Goal: Information Seeking & Learning: Learn about a topic

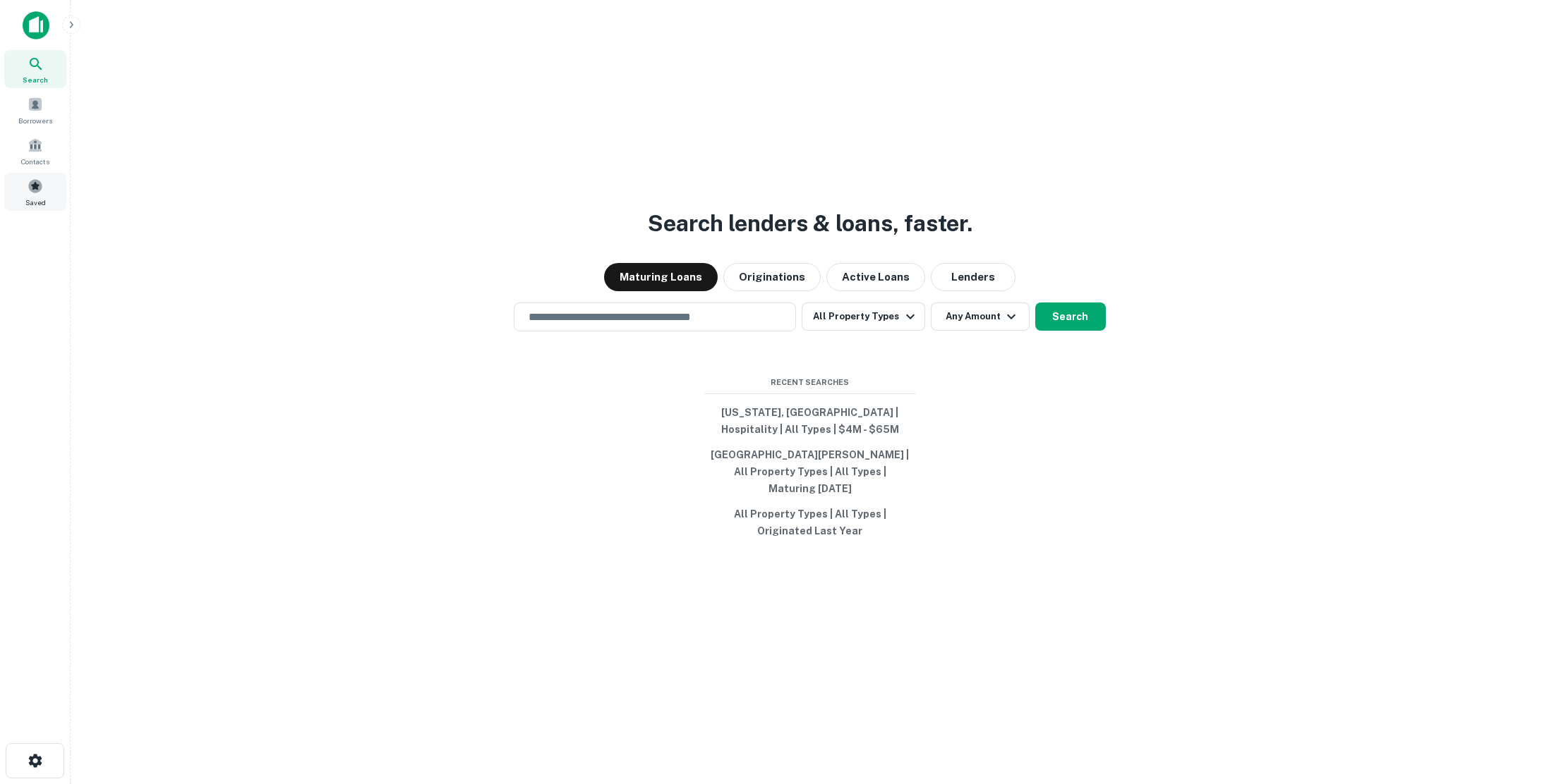
click at [36, 189] on span at bounding box center [35, 186] width 15 height 15
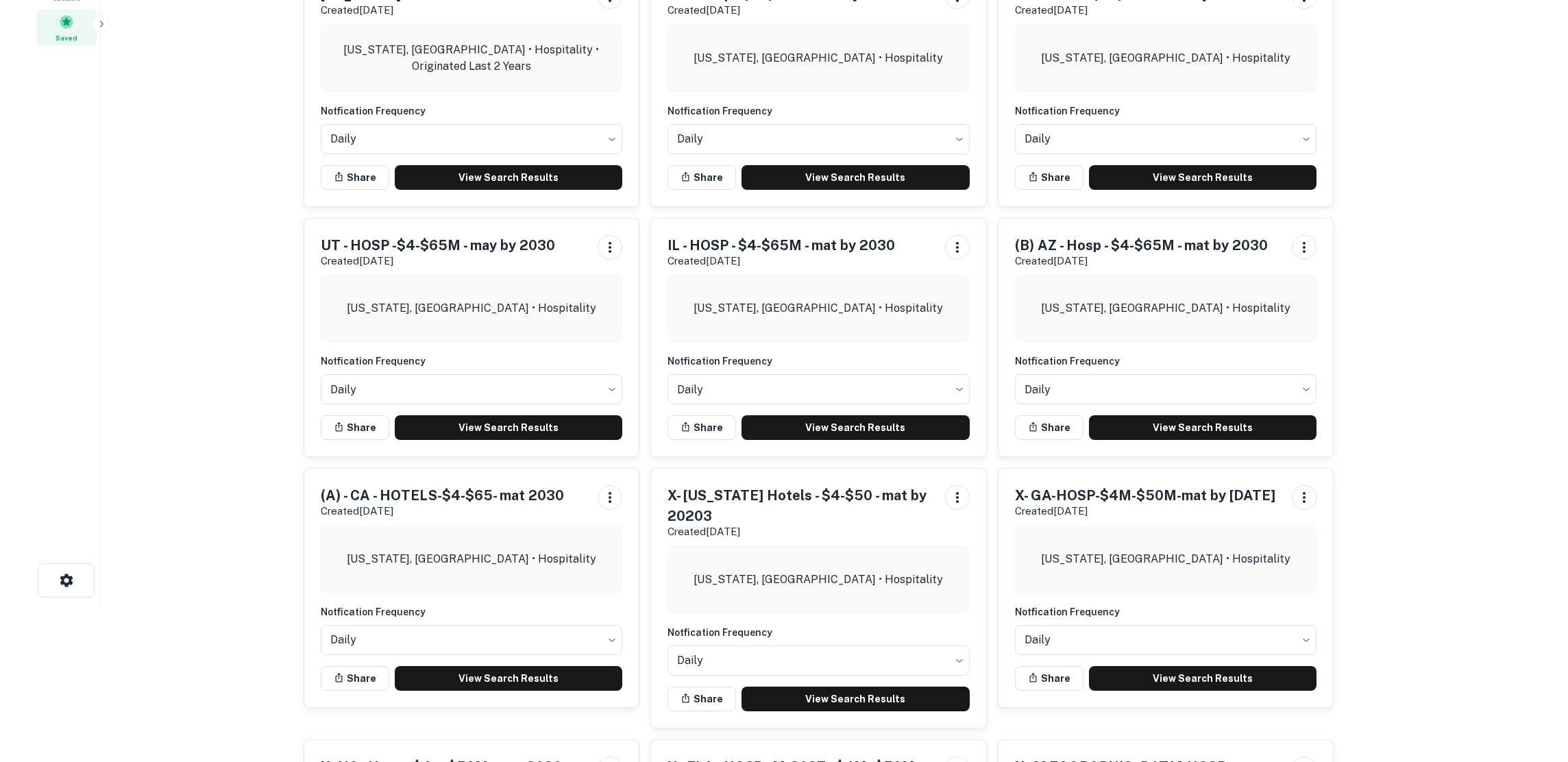
scroll to position [206, 0]
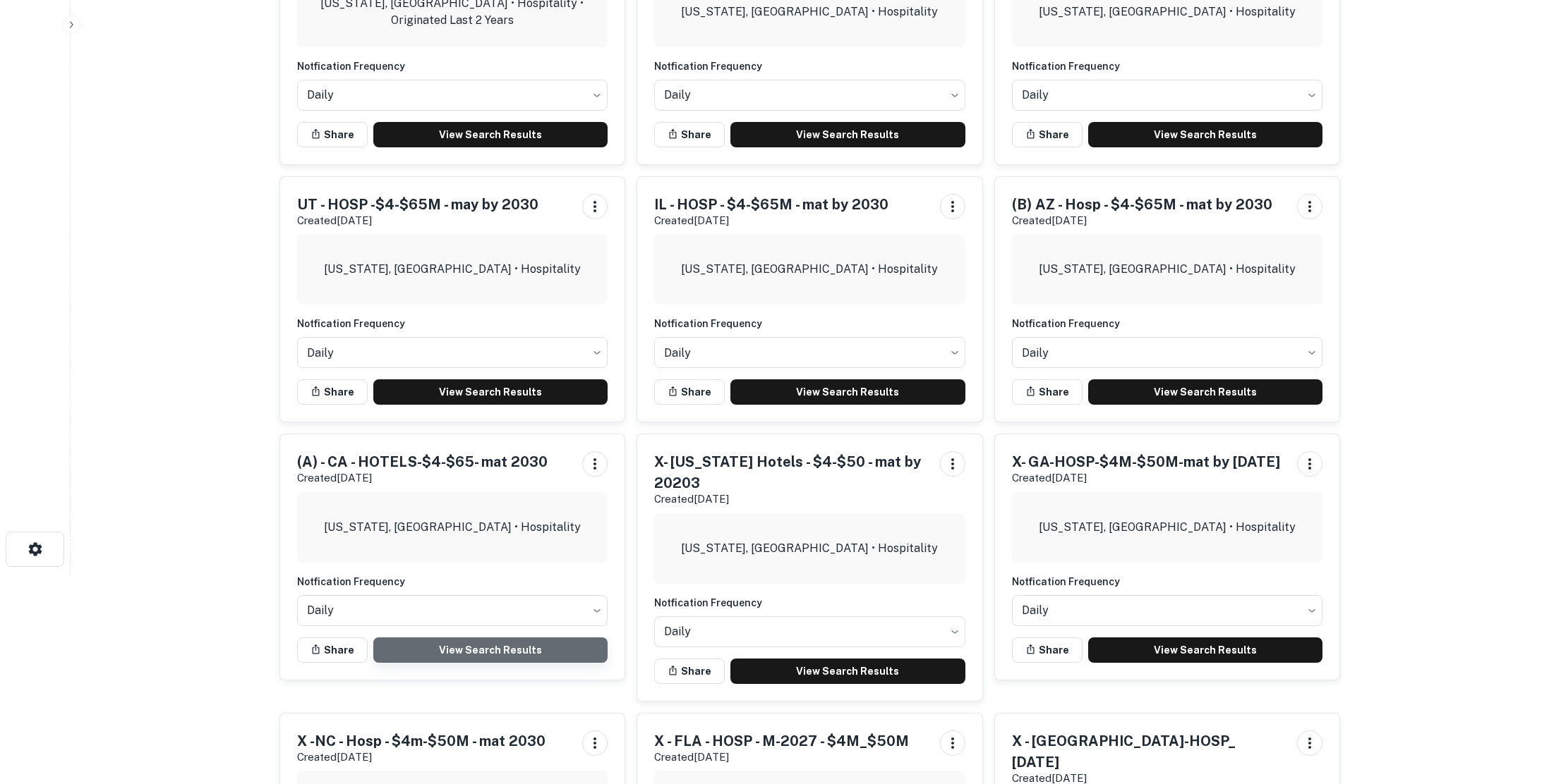
click at [483, 648] on link "View Search Results" at bounding box center [490, 650] width 235 height 25
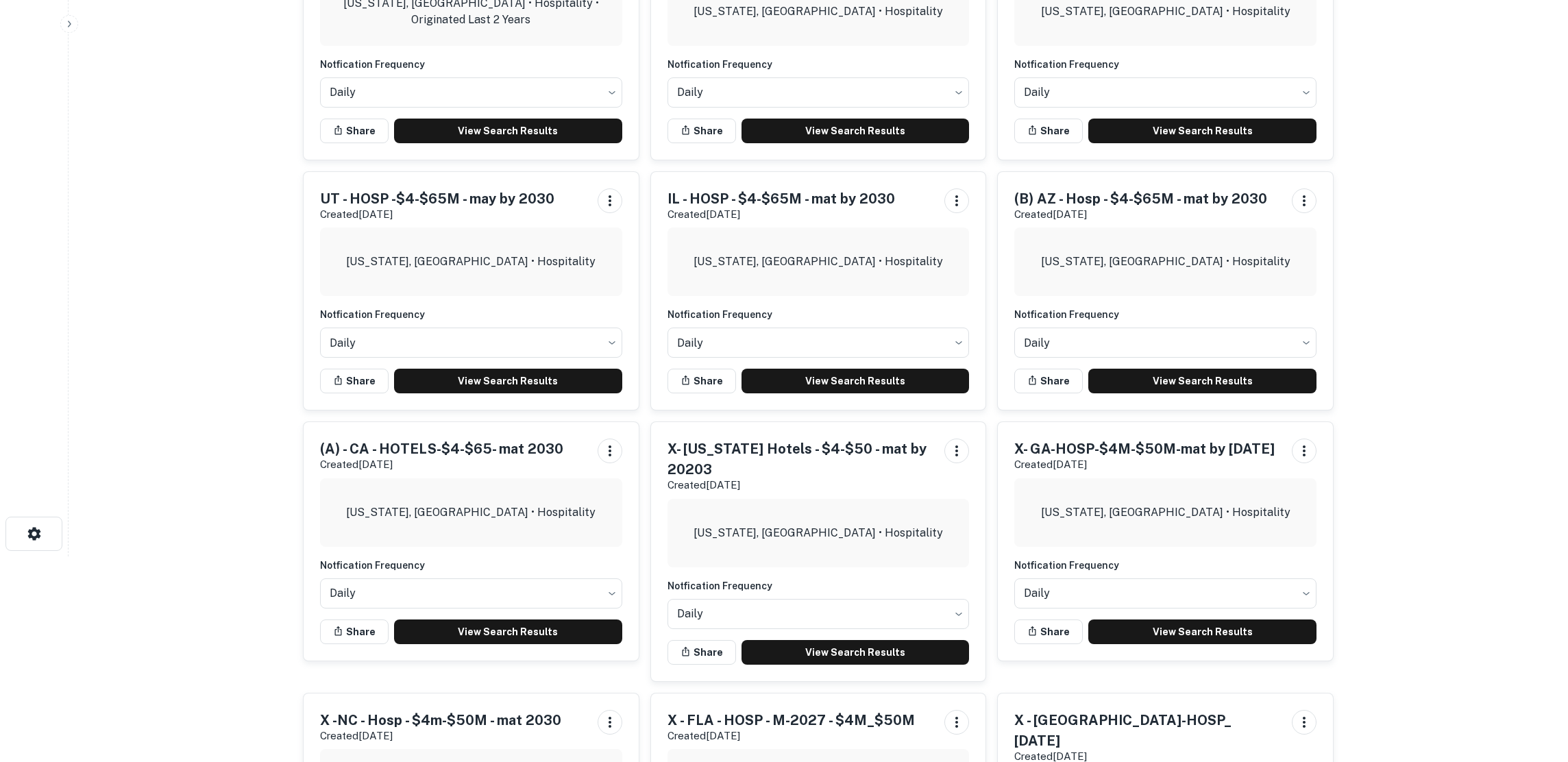
click at [70, 152] on main "Saved Searches Lenders Loans Ohio Lenders Created Jul 23rd, 2025 Ohio, USA • Ho…" at bounding box center [819, 175] width 1500 height 762
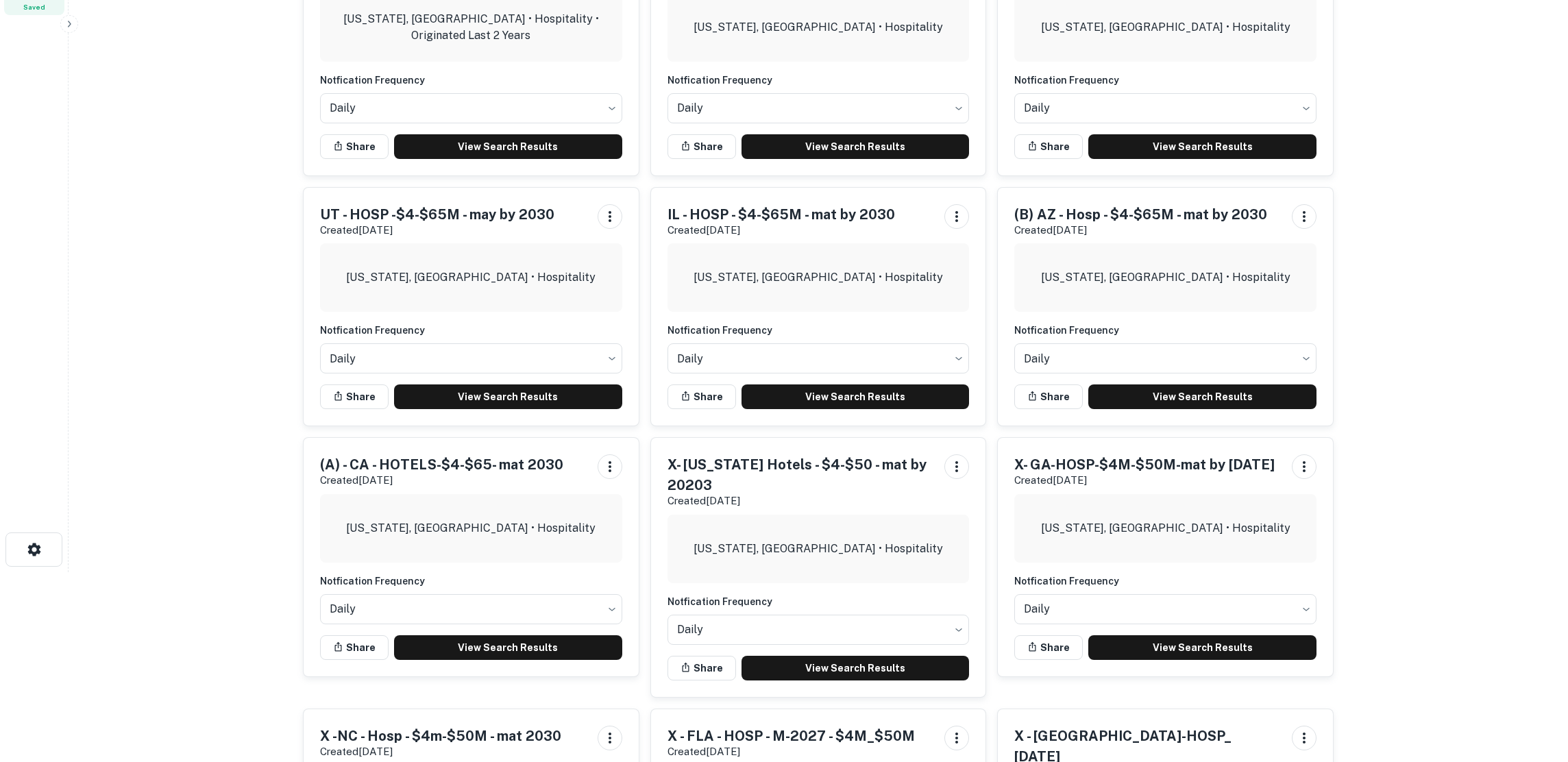
scroll to position [0, 0]
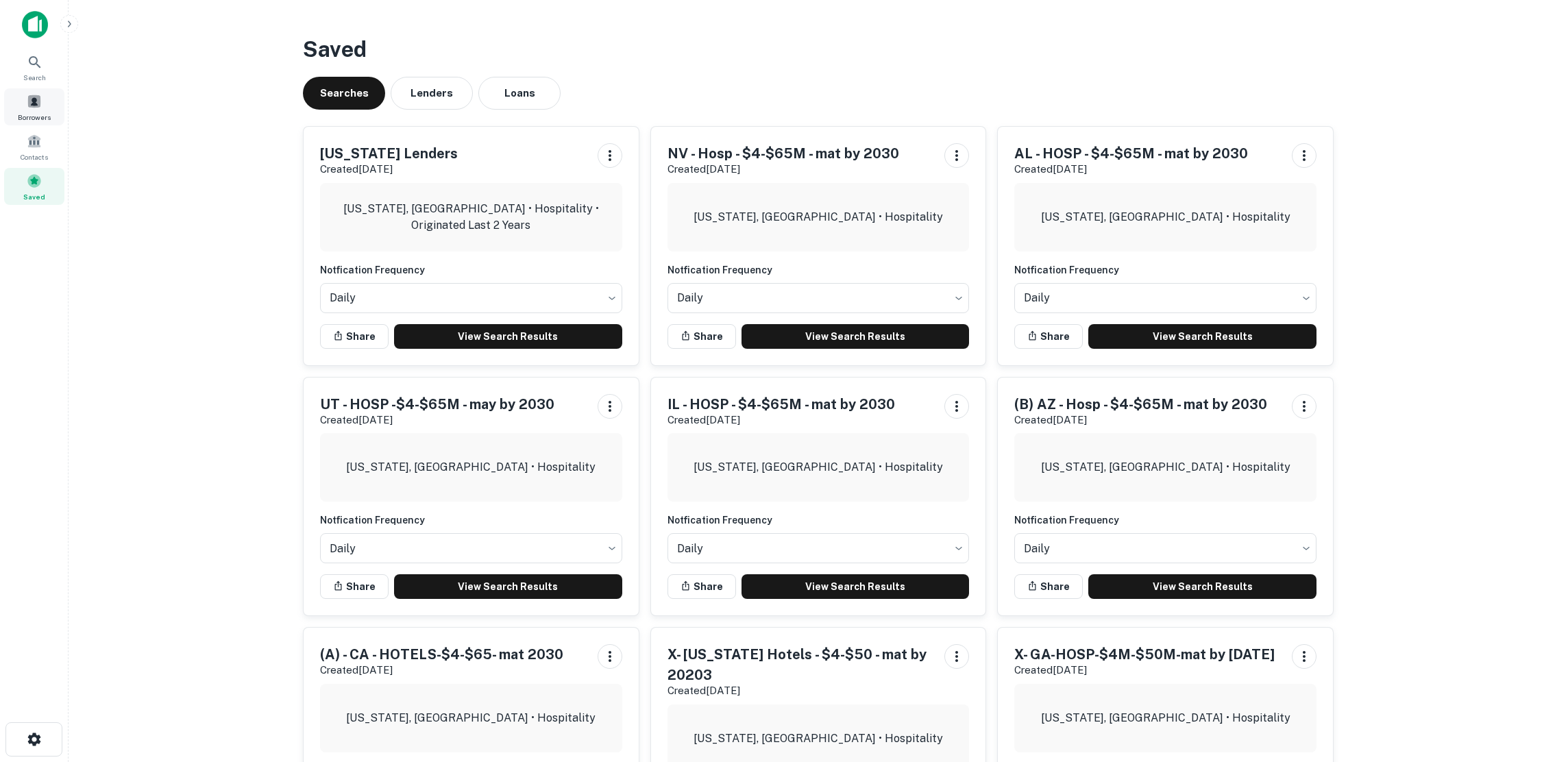
click at [34, 105] on span at bounding box center [34, 101] width 15 height 15
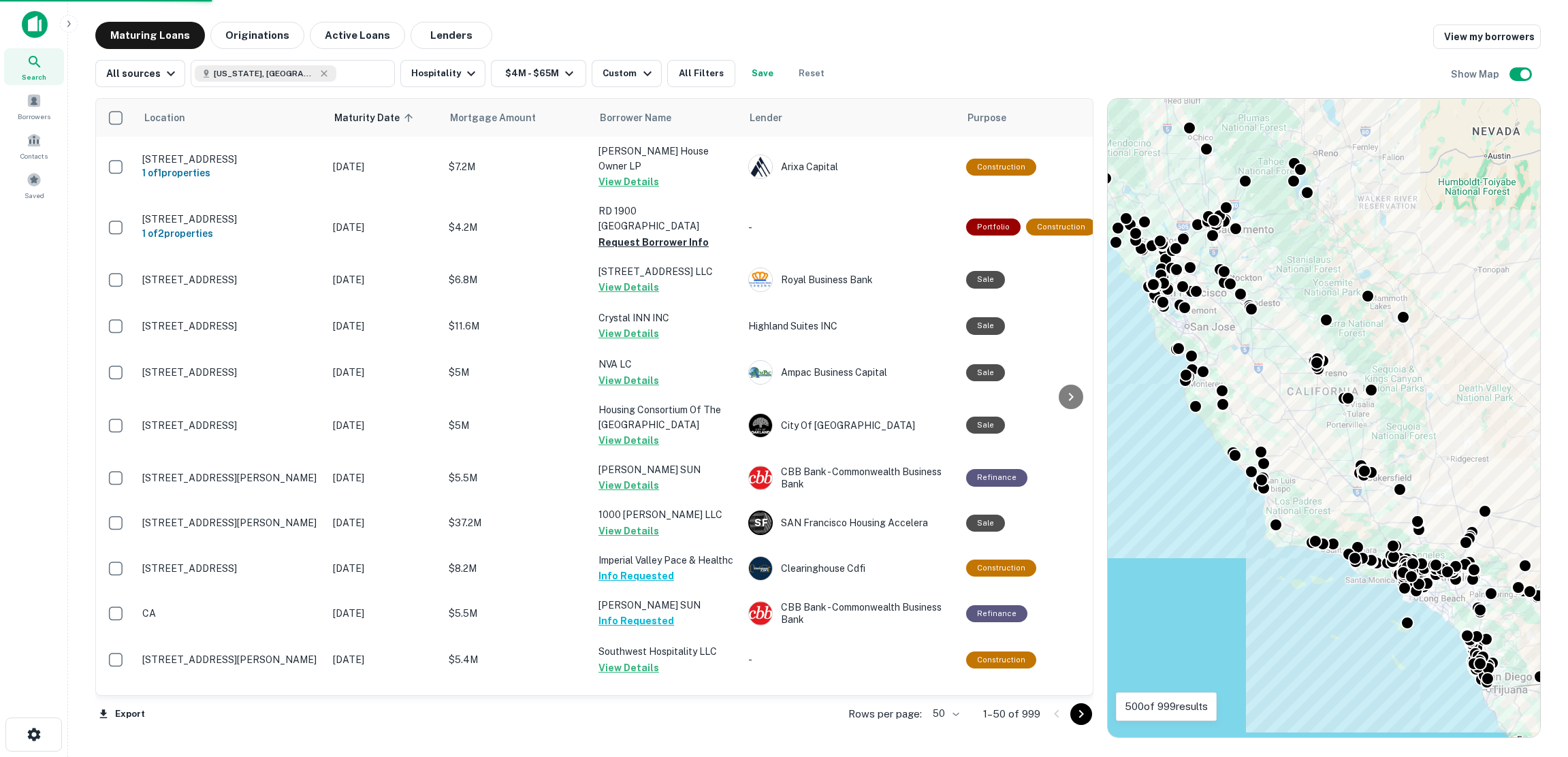
click at [957, 713] on body "Search Borrowers Contacts Saved Maturing Loans Originations Active Loans Lender…" at bounding box center [784, 378] width 1568 height 757
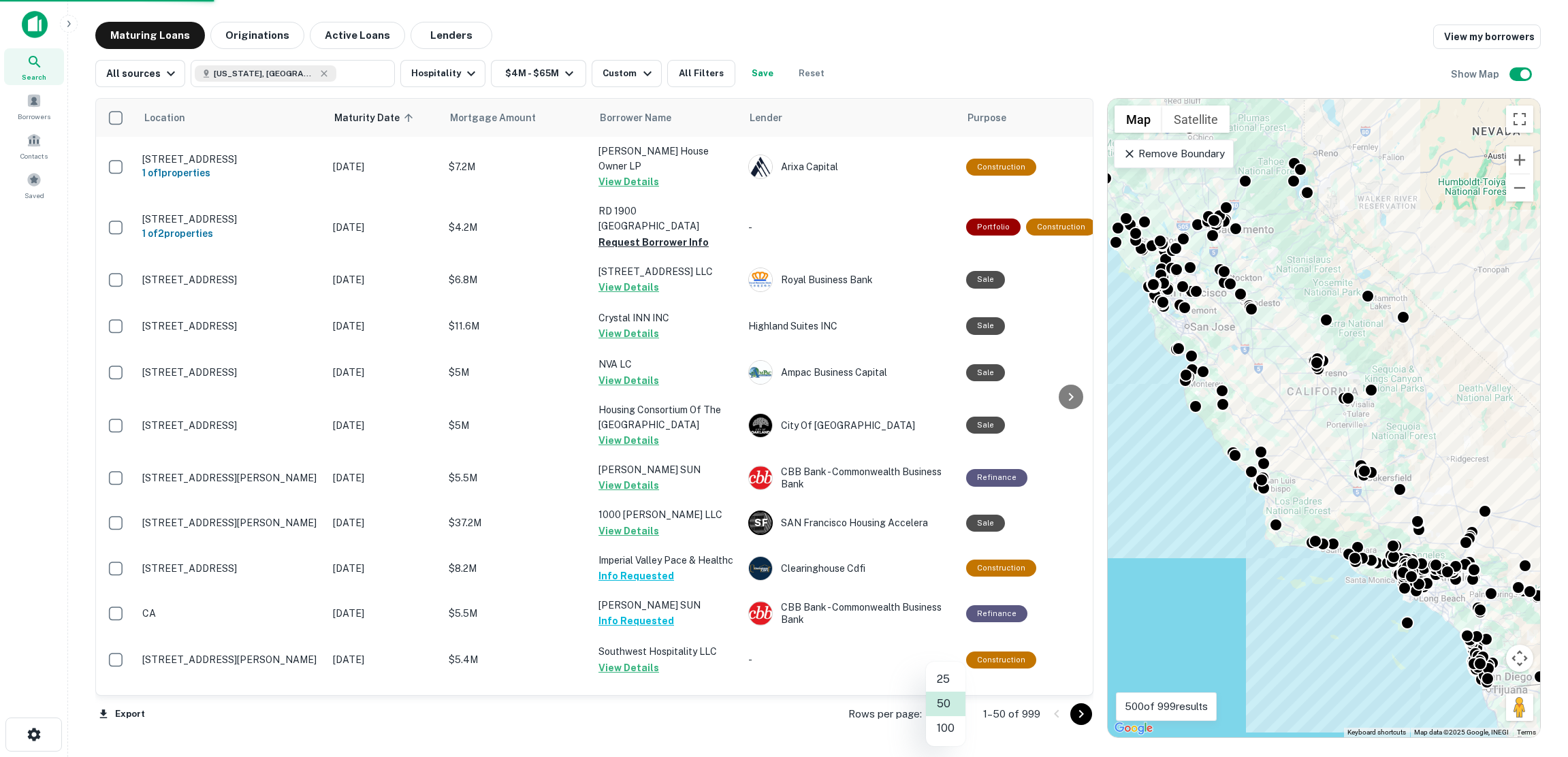
click at [950, 726] on li "100" at bounding box center [945, 729] width 40 height 24
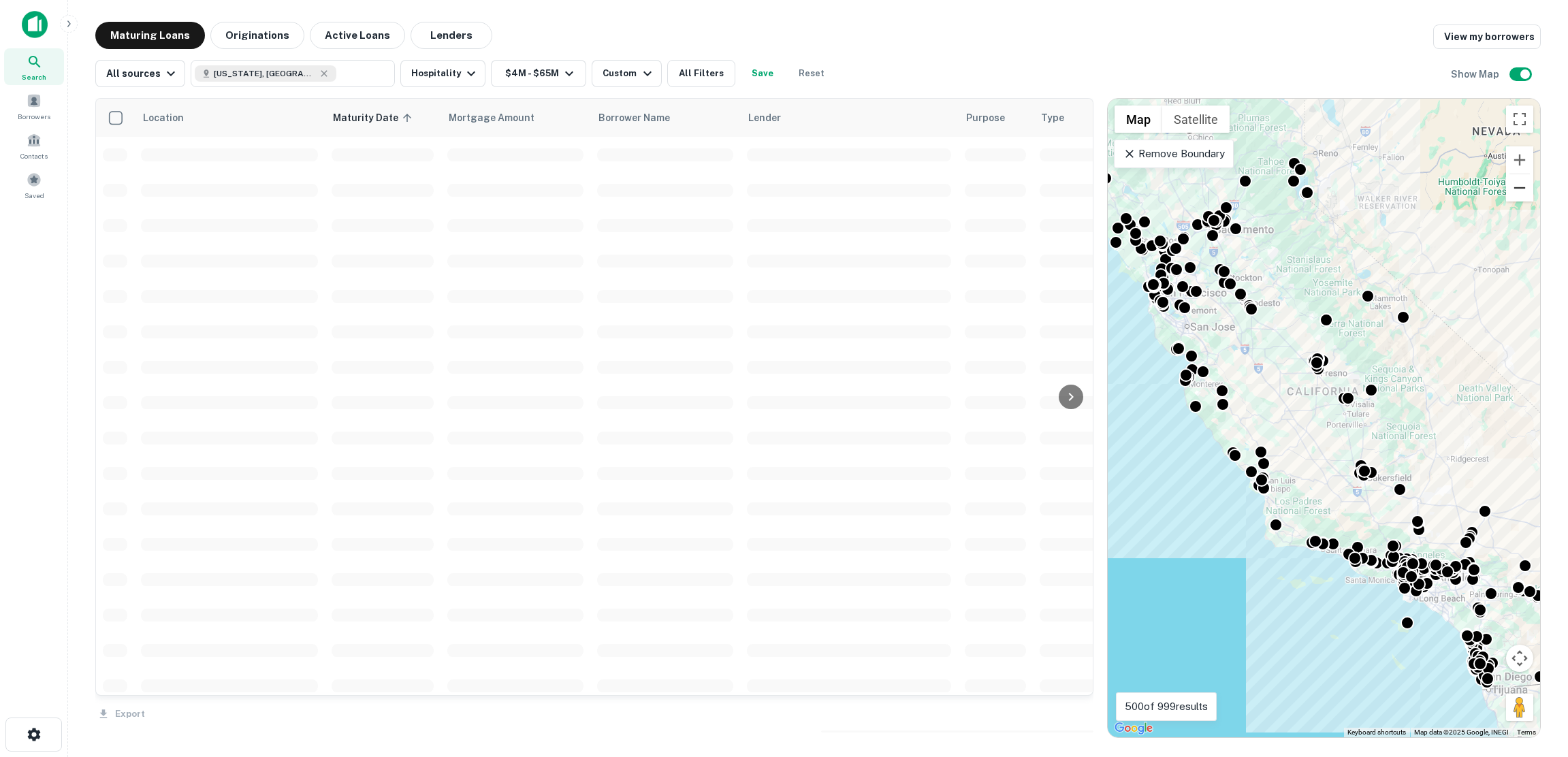
click at [1504, 191] on button "Zoom out" at bounding box center [1520, 188] width 27 height 27
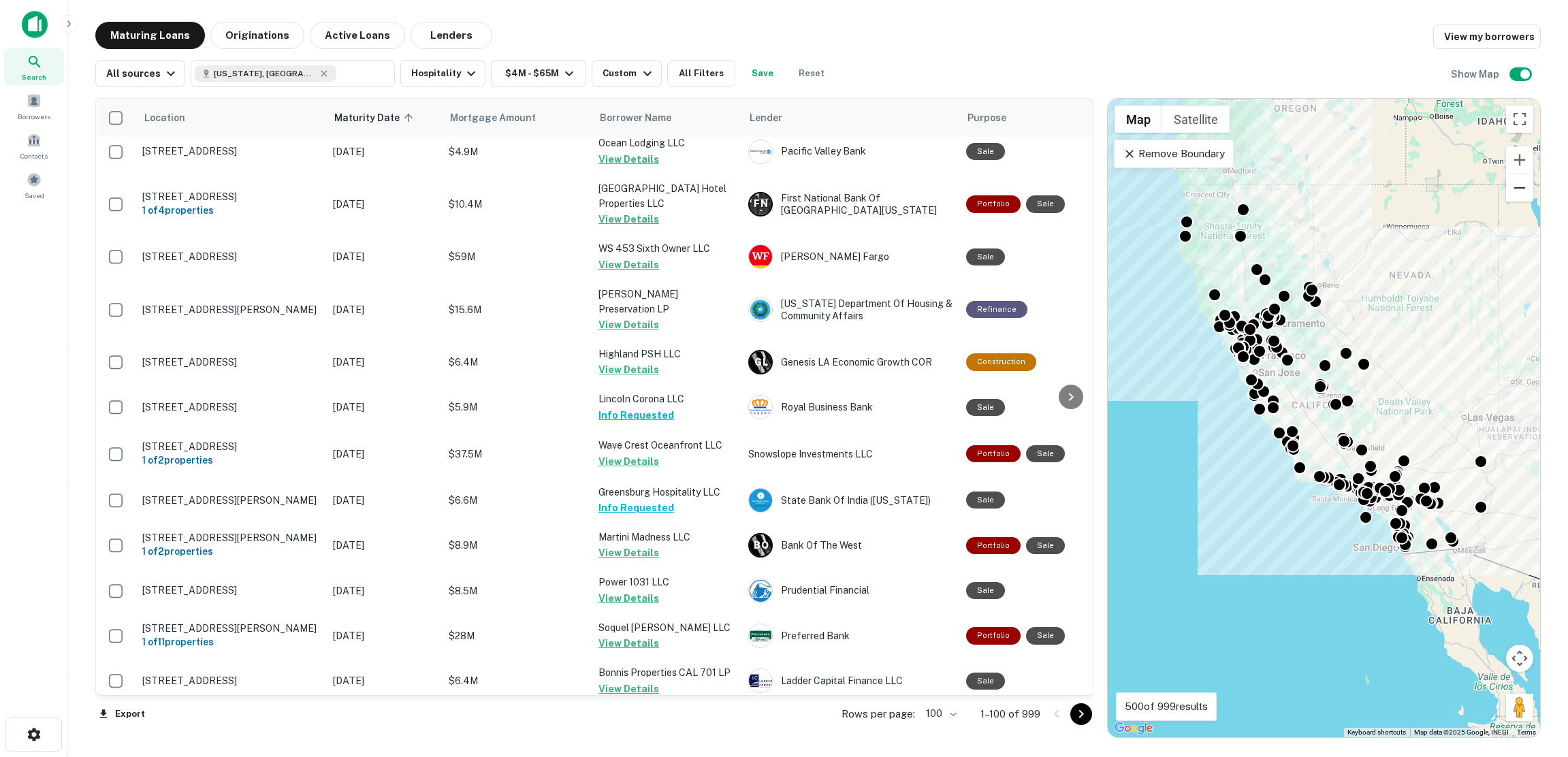
scroll to position [4326, 0]
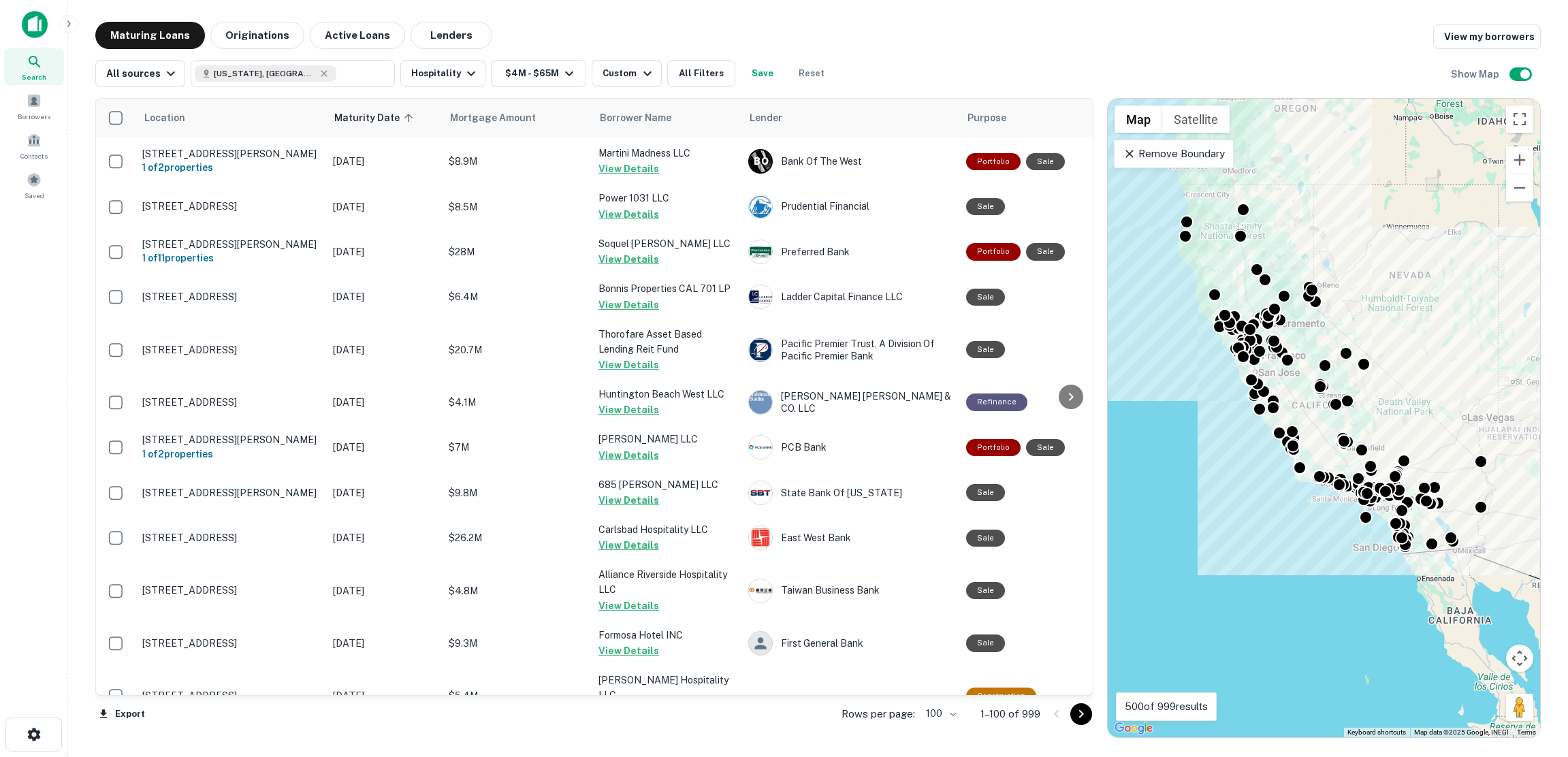
click at [1078, 715] on icon "Go to next page" at bounding box center [1081, 714] width 16 height 16
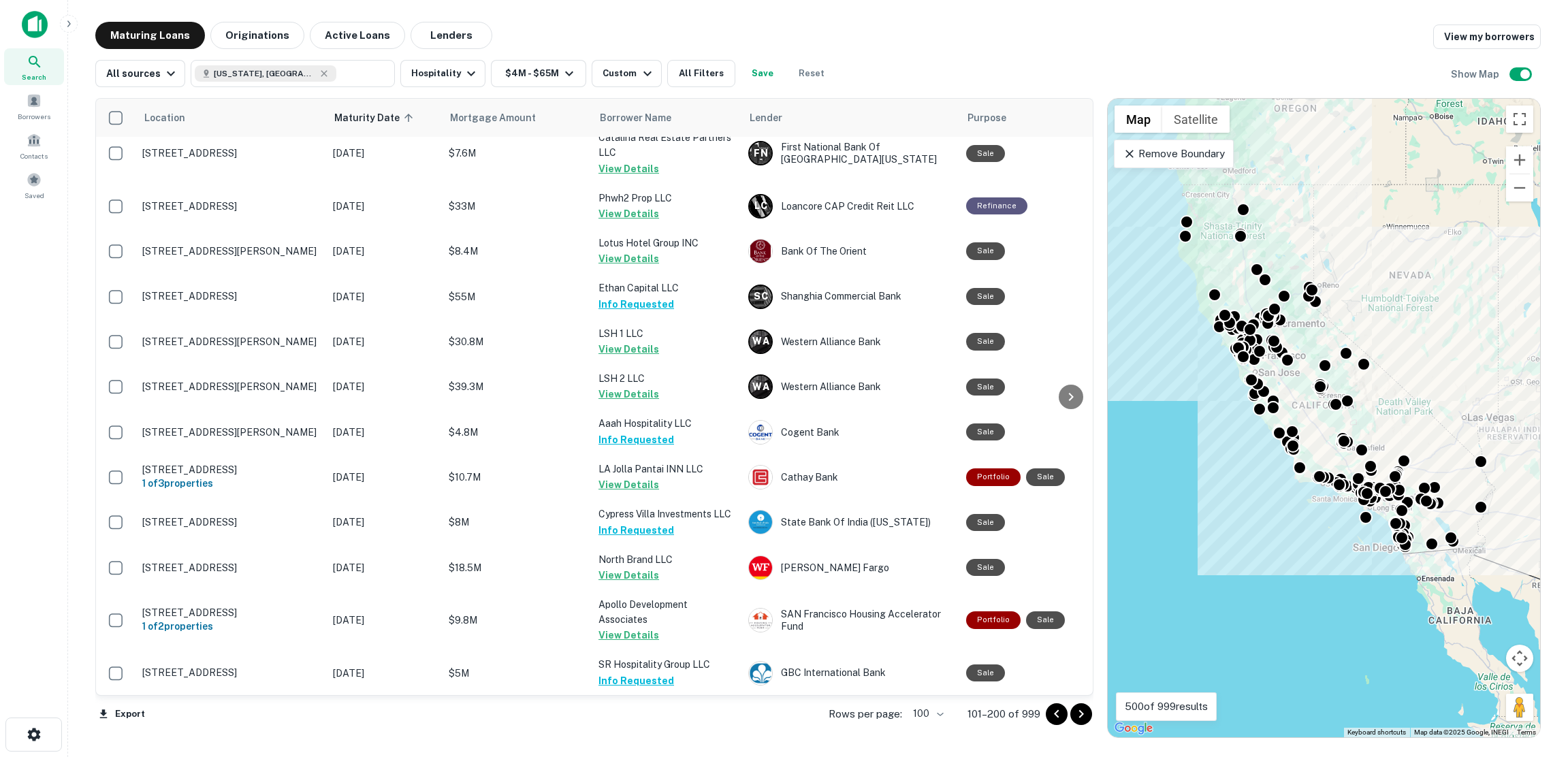
scroll to position [4243, 0]
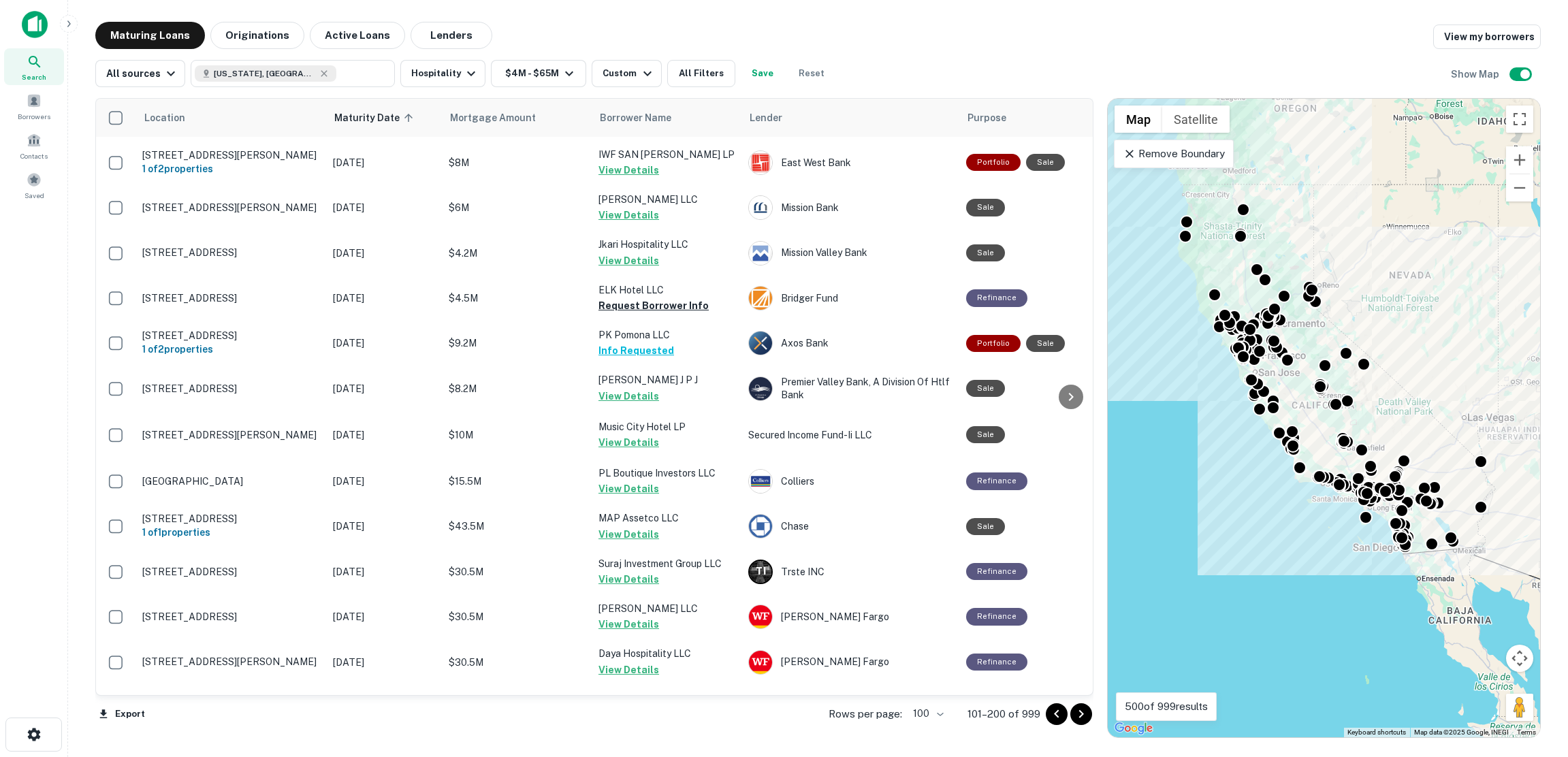
click at [1083, 716] on icon "Go to next page" at bounding box center [1081, 714] width 16 height 16
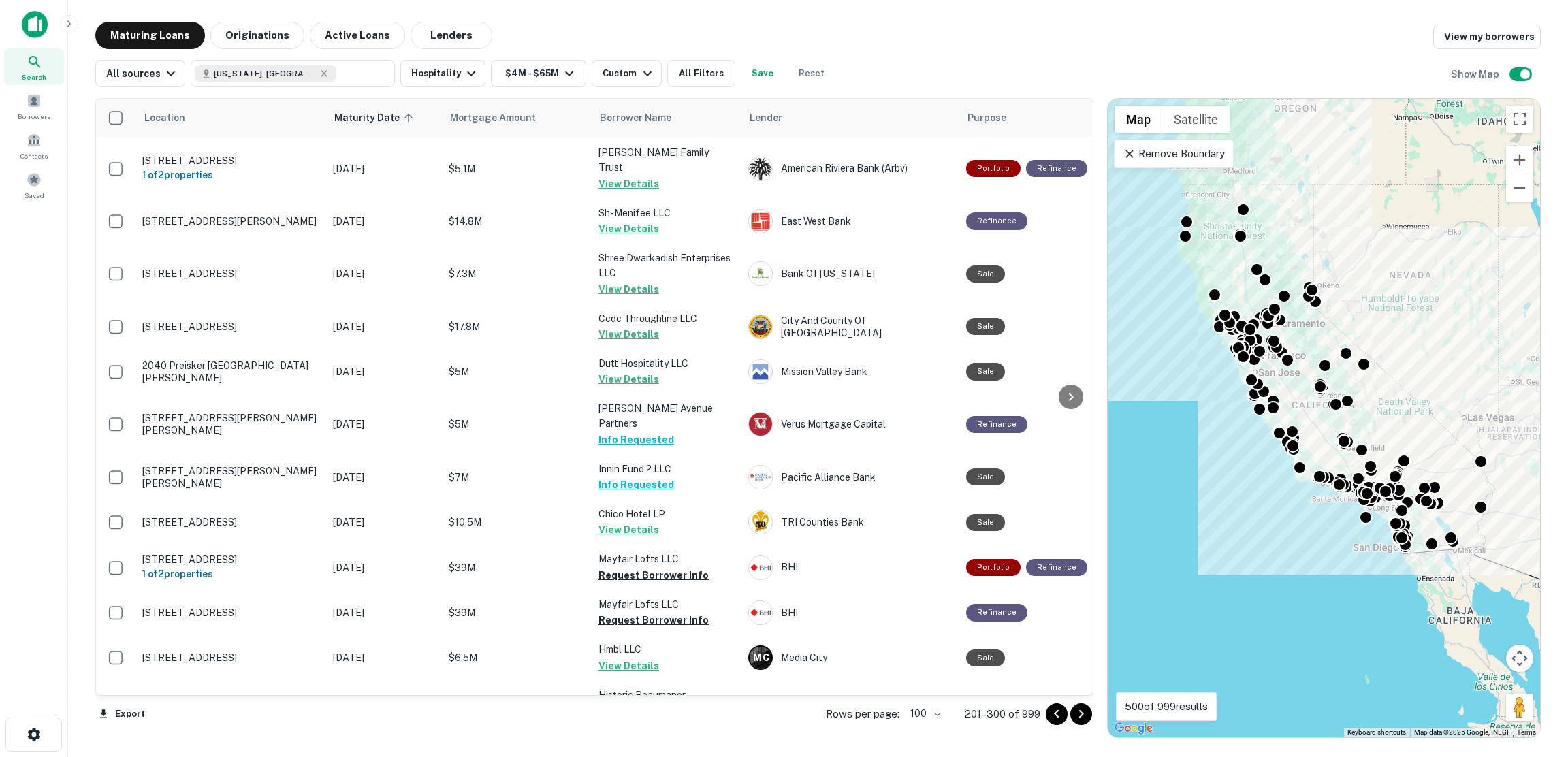
scroll to position [4177, 0]
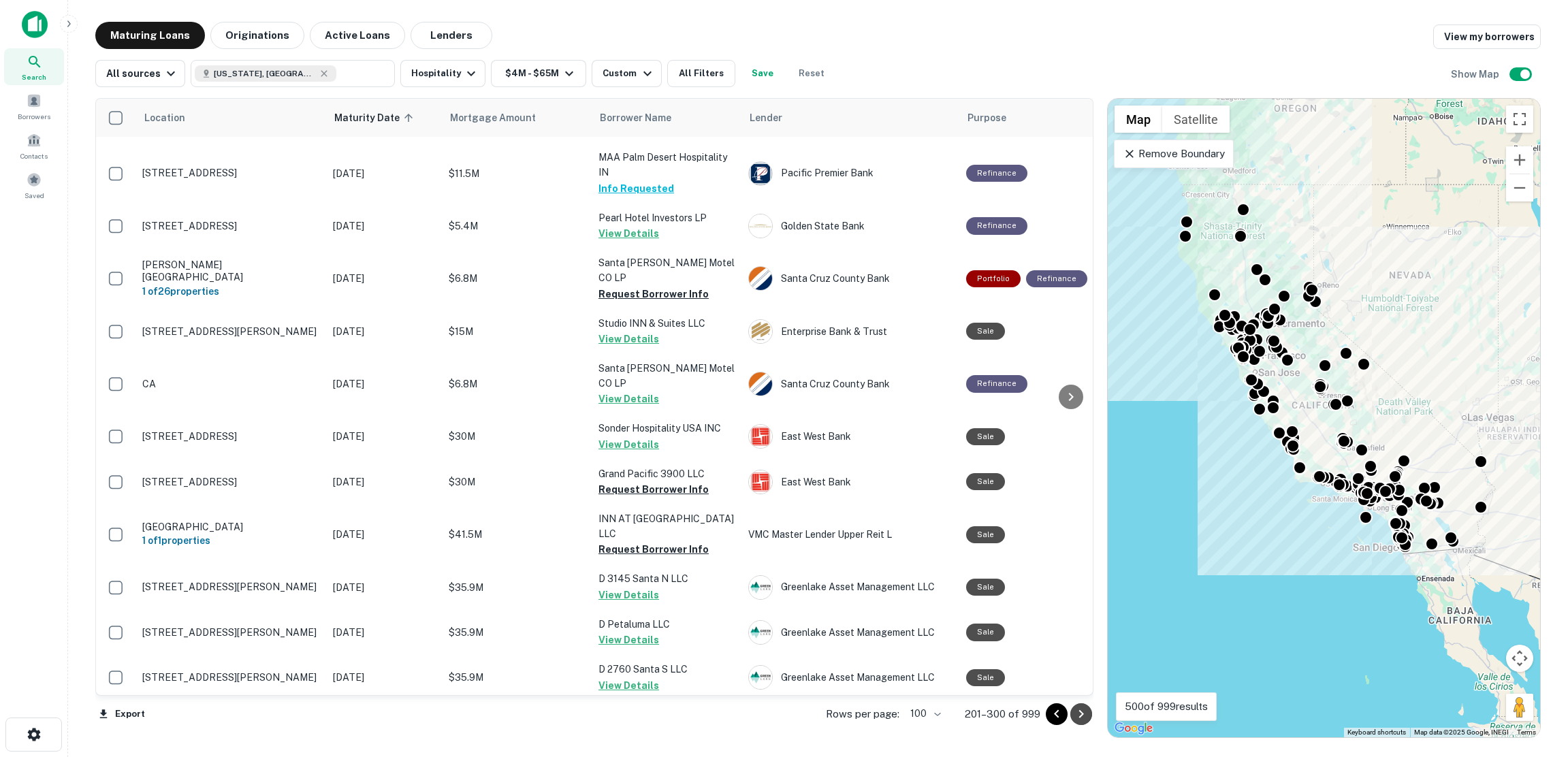
click at [1081, 716] on icon "Go to next page" at bounding box center [1081, 714] width 5 height 8
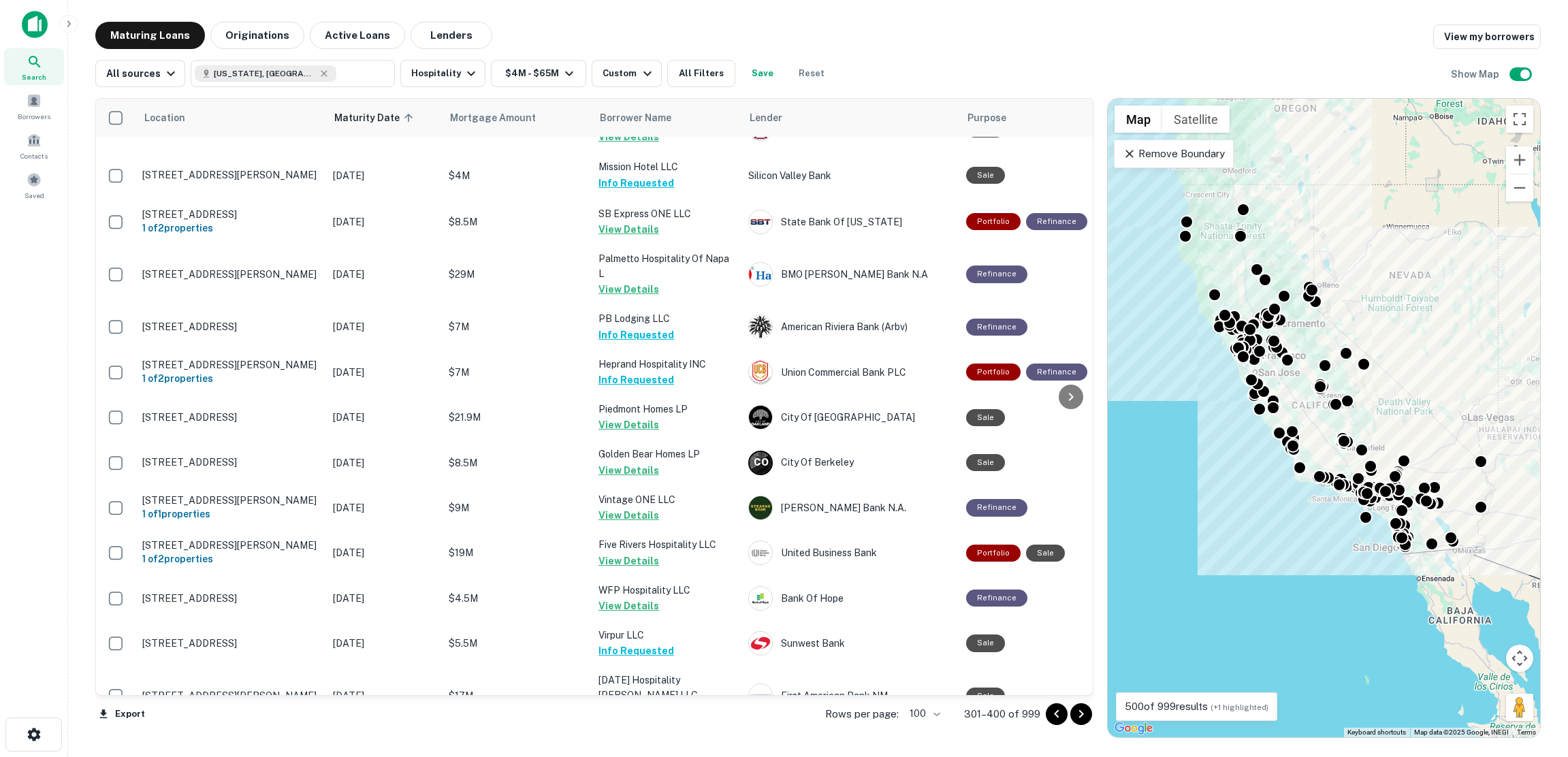
scroll to position [4298, 0]
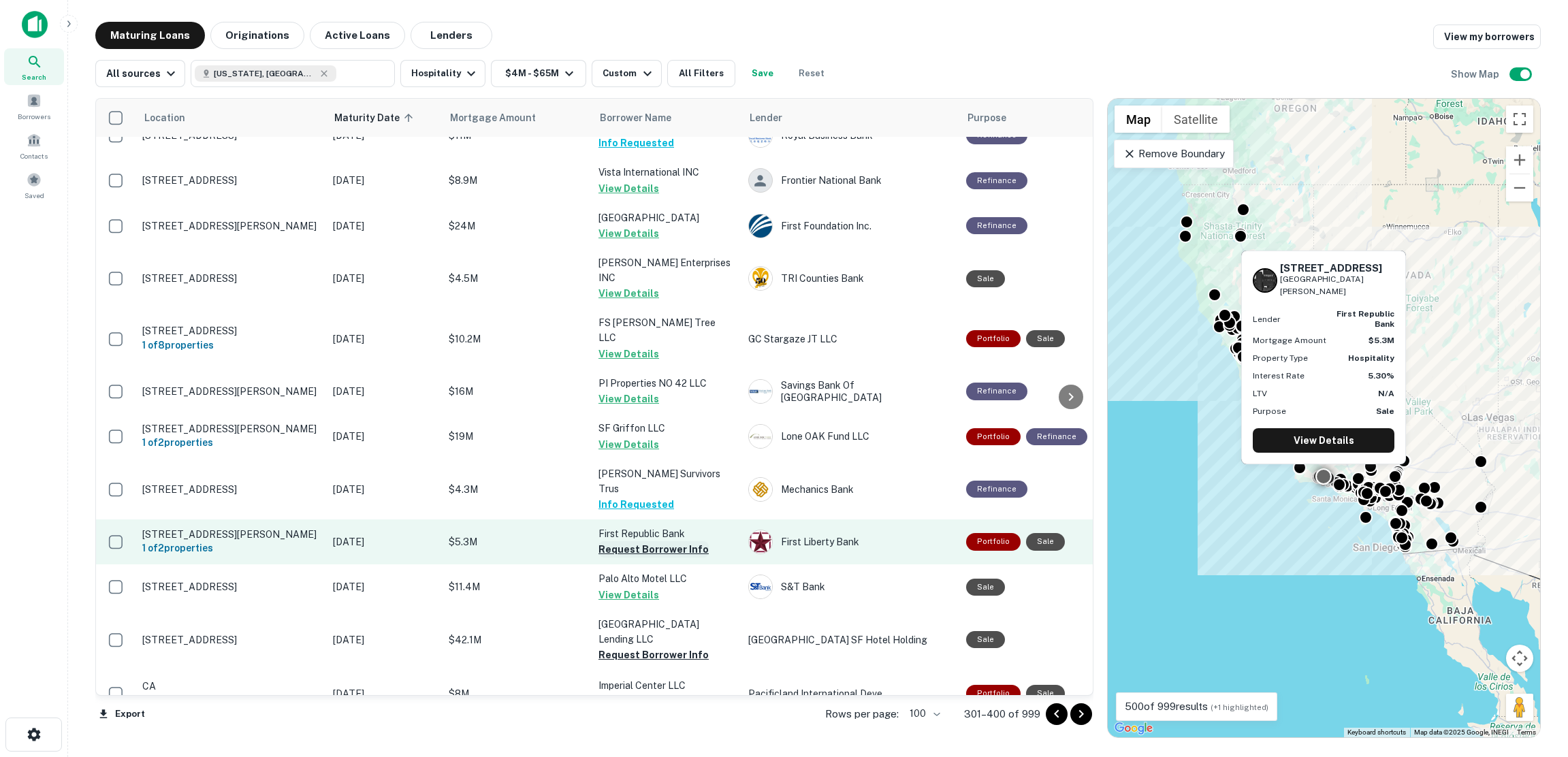
click at [643, 541] on button "Request Borrower Info" at bounding box center [653, 549] width 110 height 16
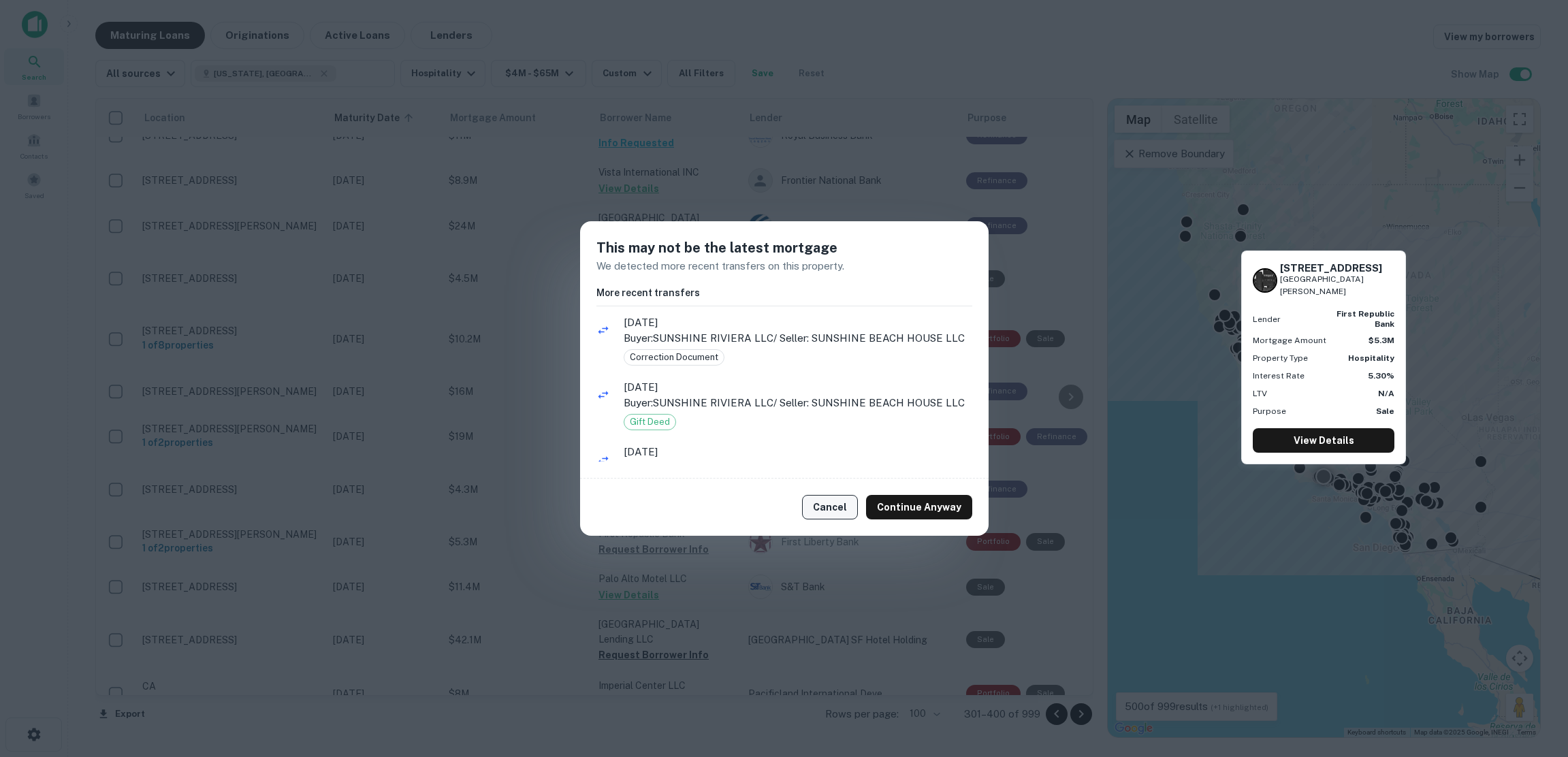
click at [839, 500] on button "Cancel" at bounding box center [830, 507] width 55 height 24
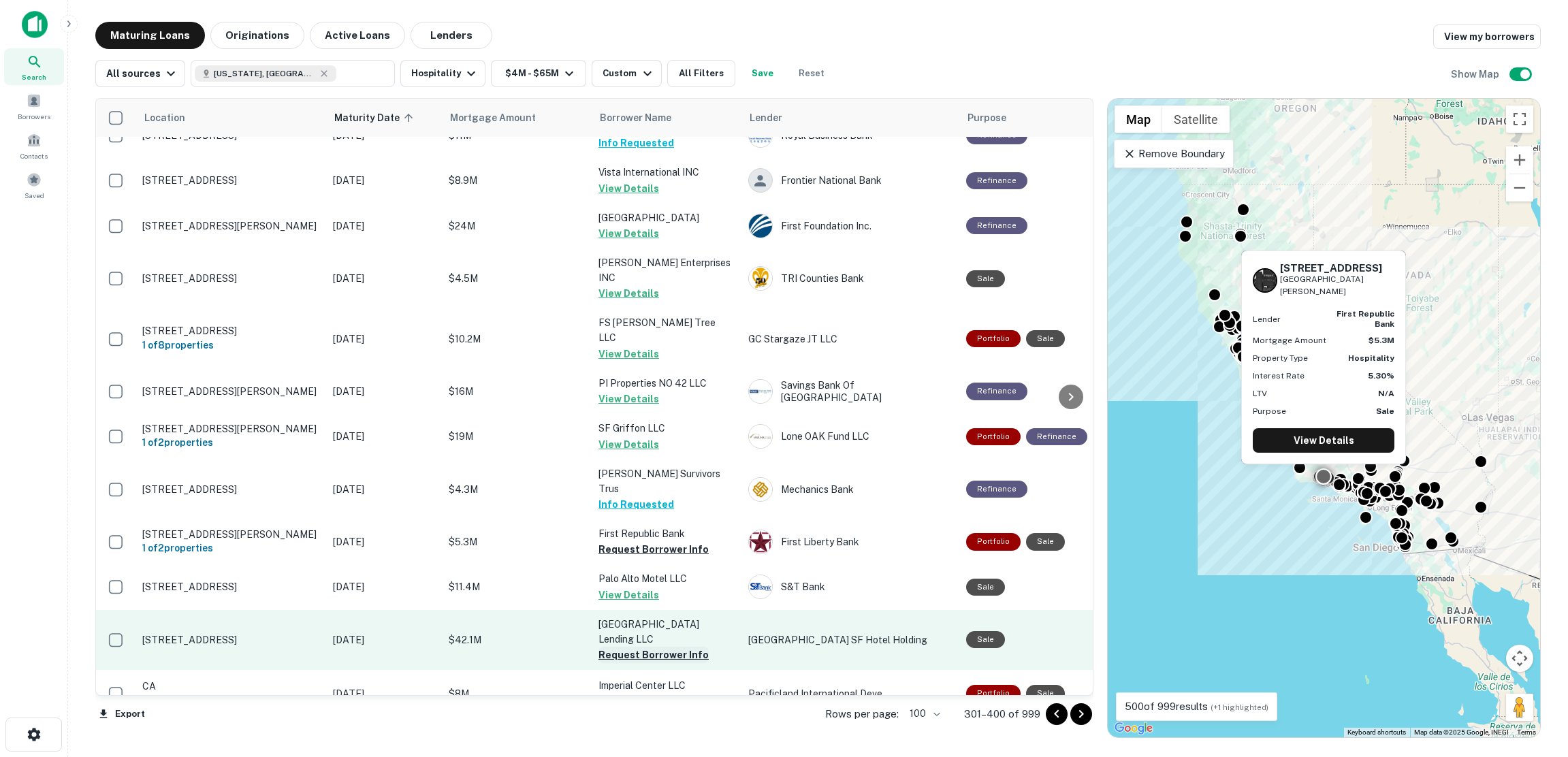
click at [623, 647] on button "Request Borrower Info" at bounding box center [653, 655] width 110 height 16
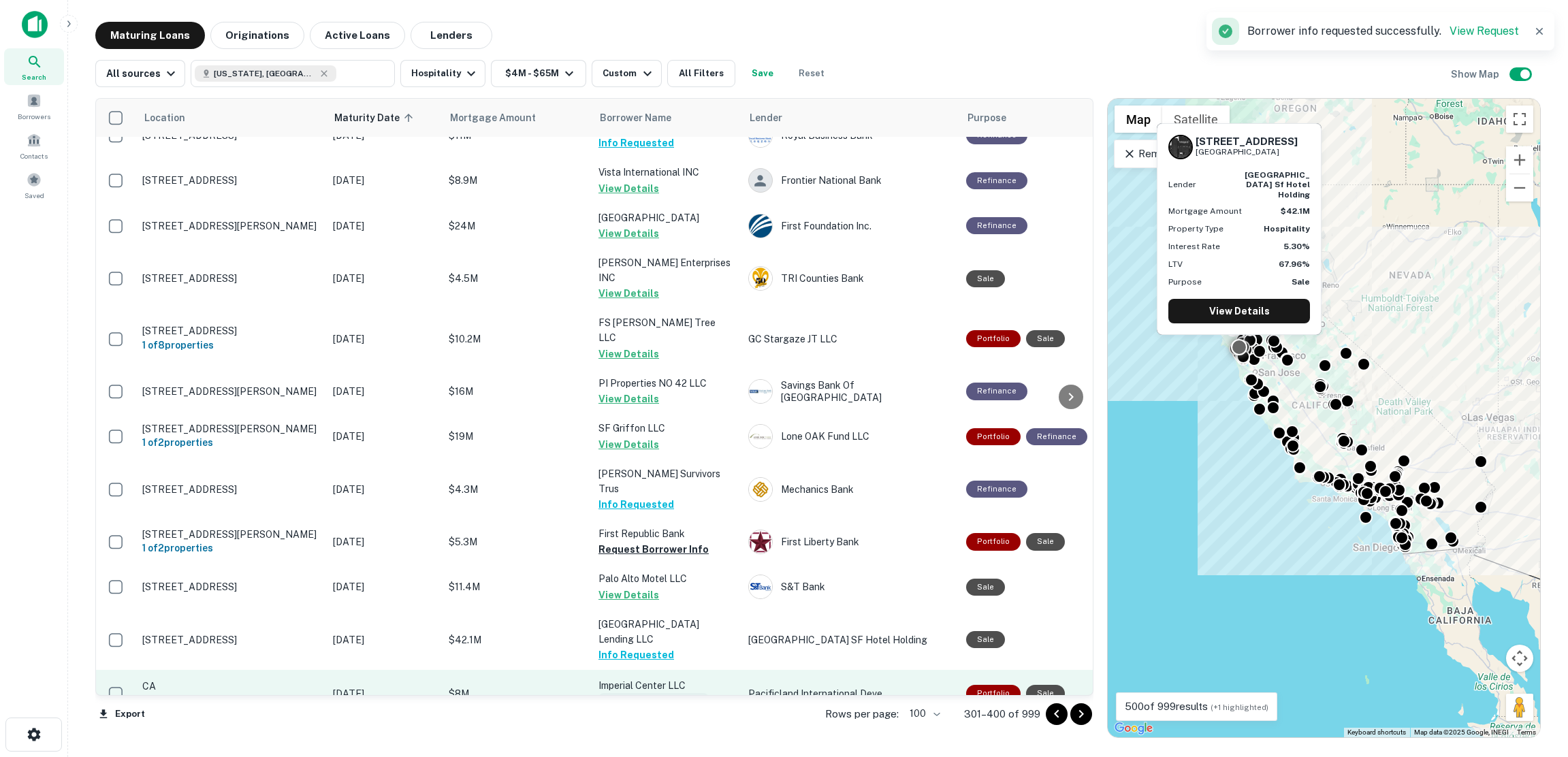
click at [634, 693] on button "Request Borrower Info" at bounding box center [653, 701] width 110 height 16
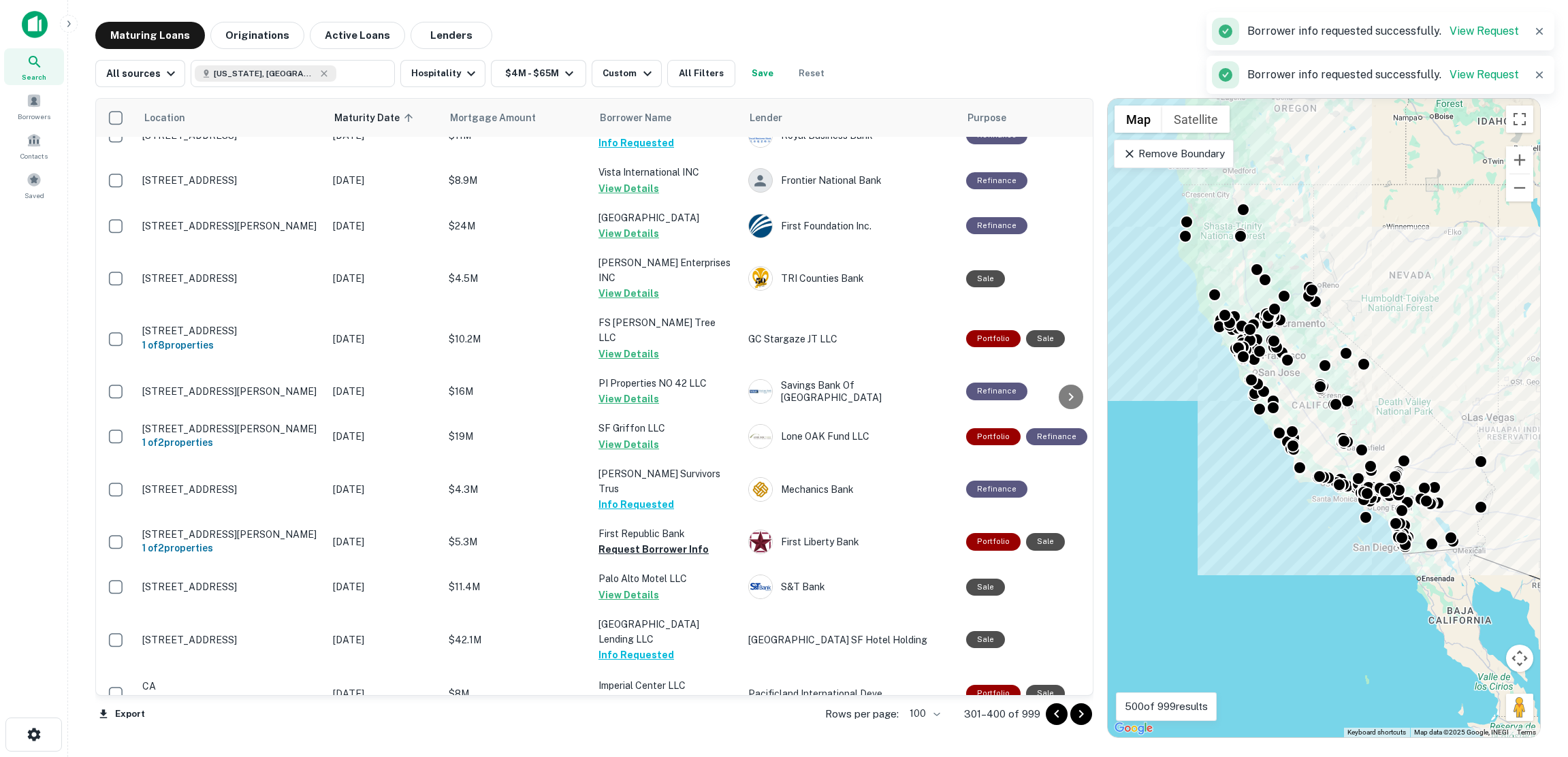
click at [654, 739] on button "Request Borrower Info" at bounding box center [653, 747] width 110 height 16
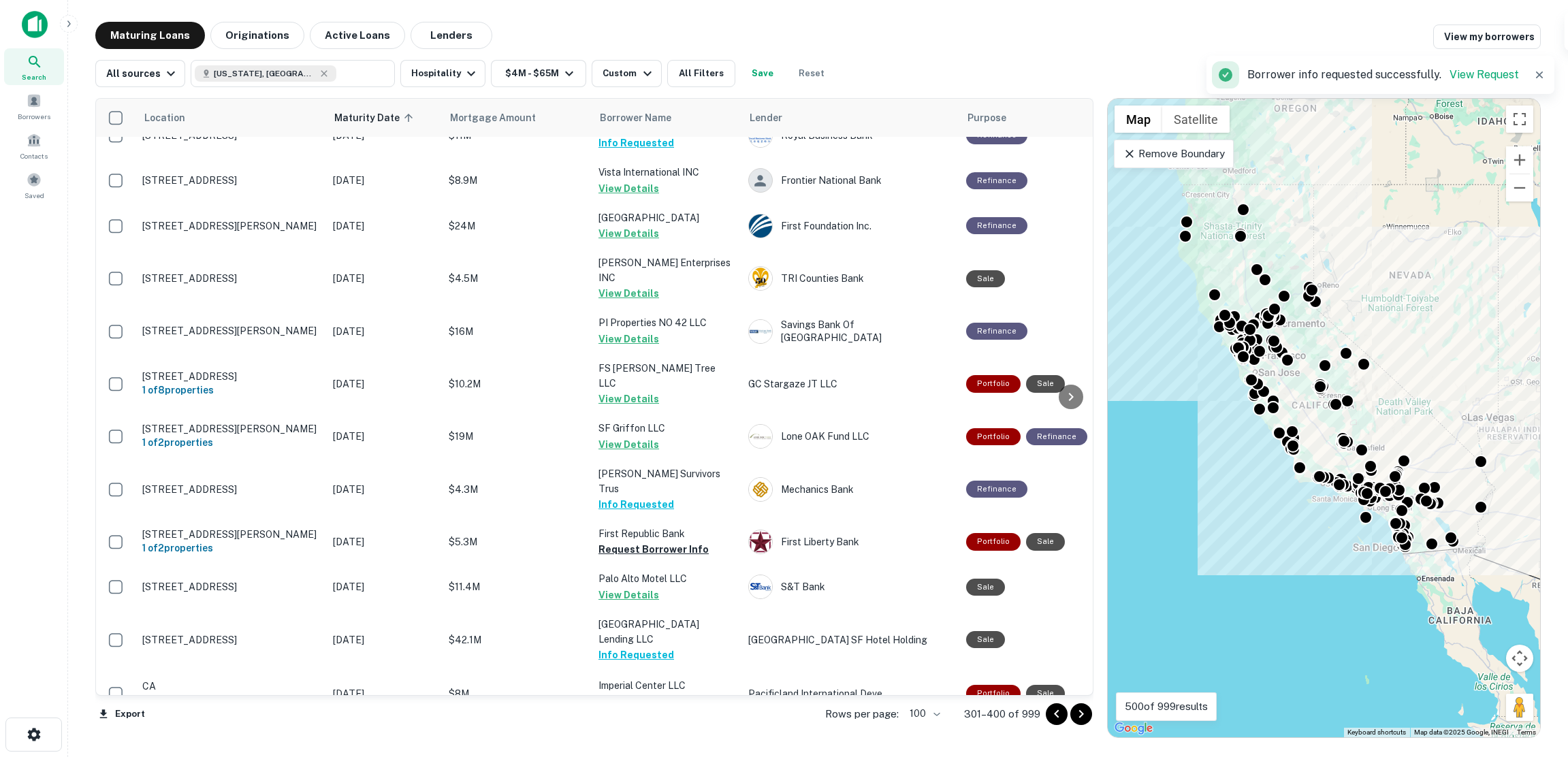
scroll to position [4313, 0]
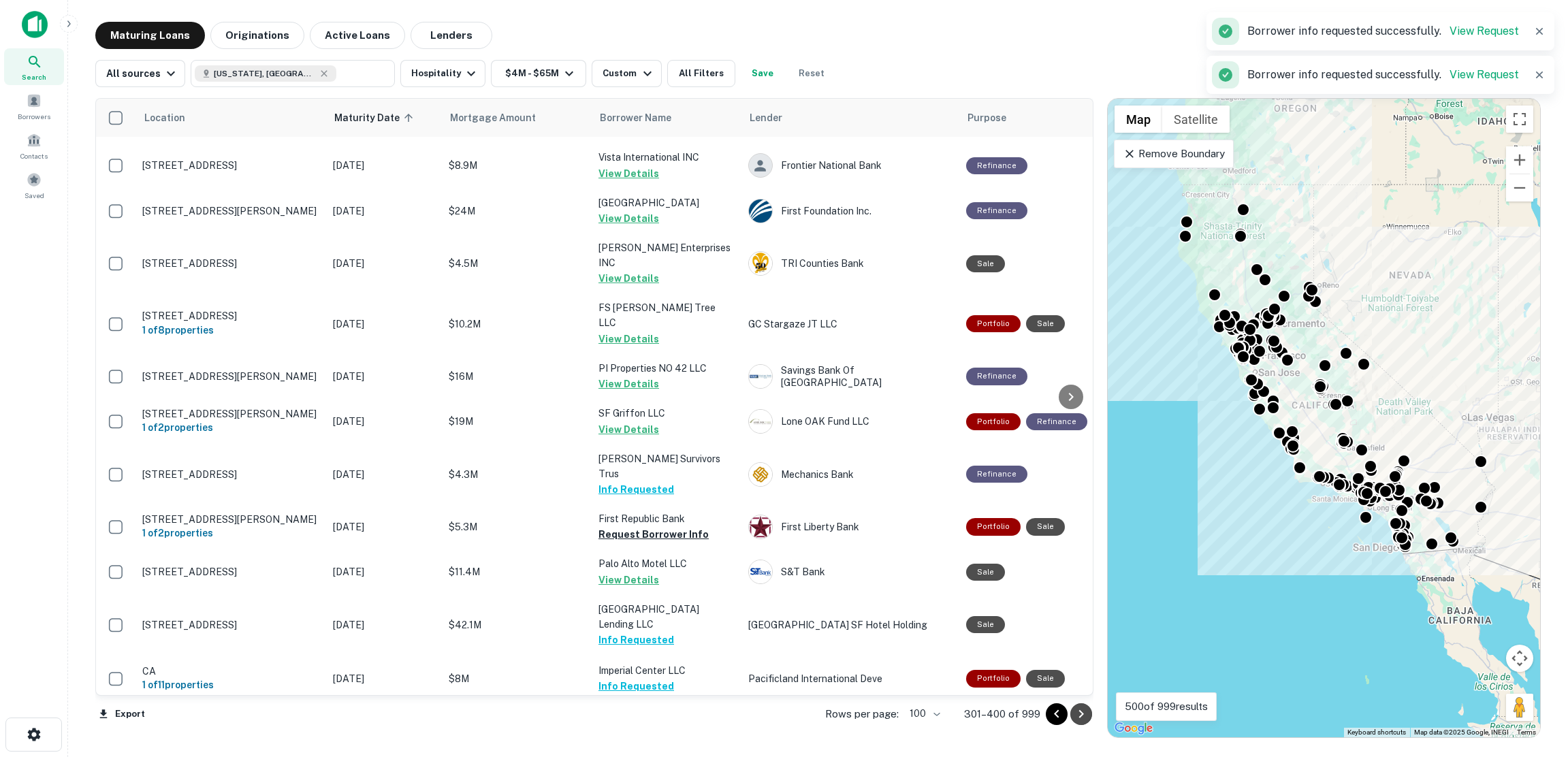
click at [1077, 714] on icon "Go to next page" at bounding box center [1081, 714] width 16 height 16
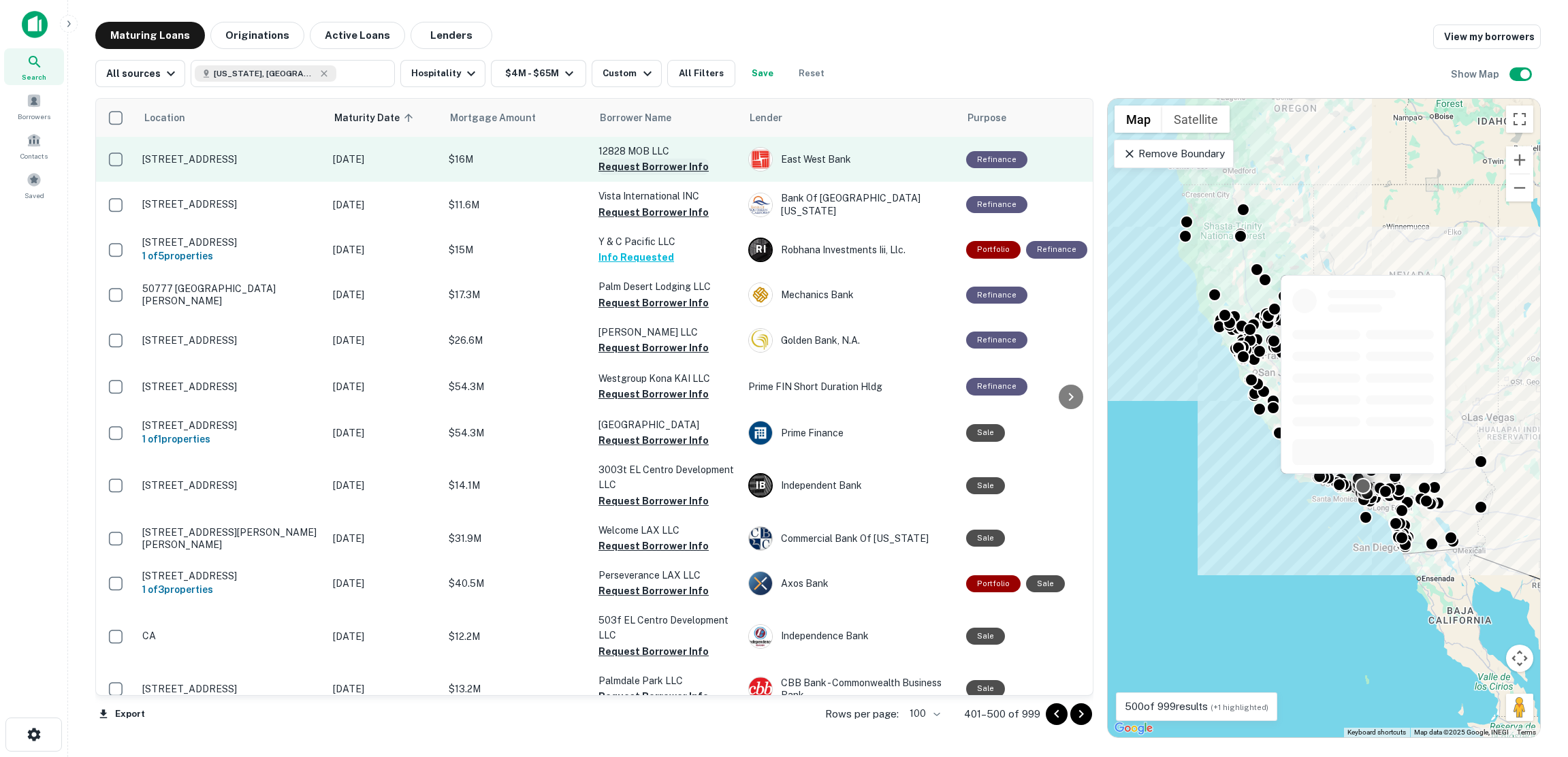
click at [642, 163] on button "Request Borrower Info" at bounding box center [653, 166] width 110 height 16
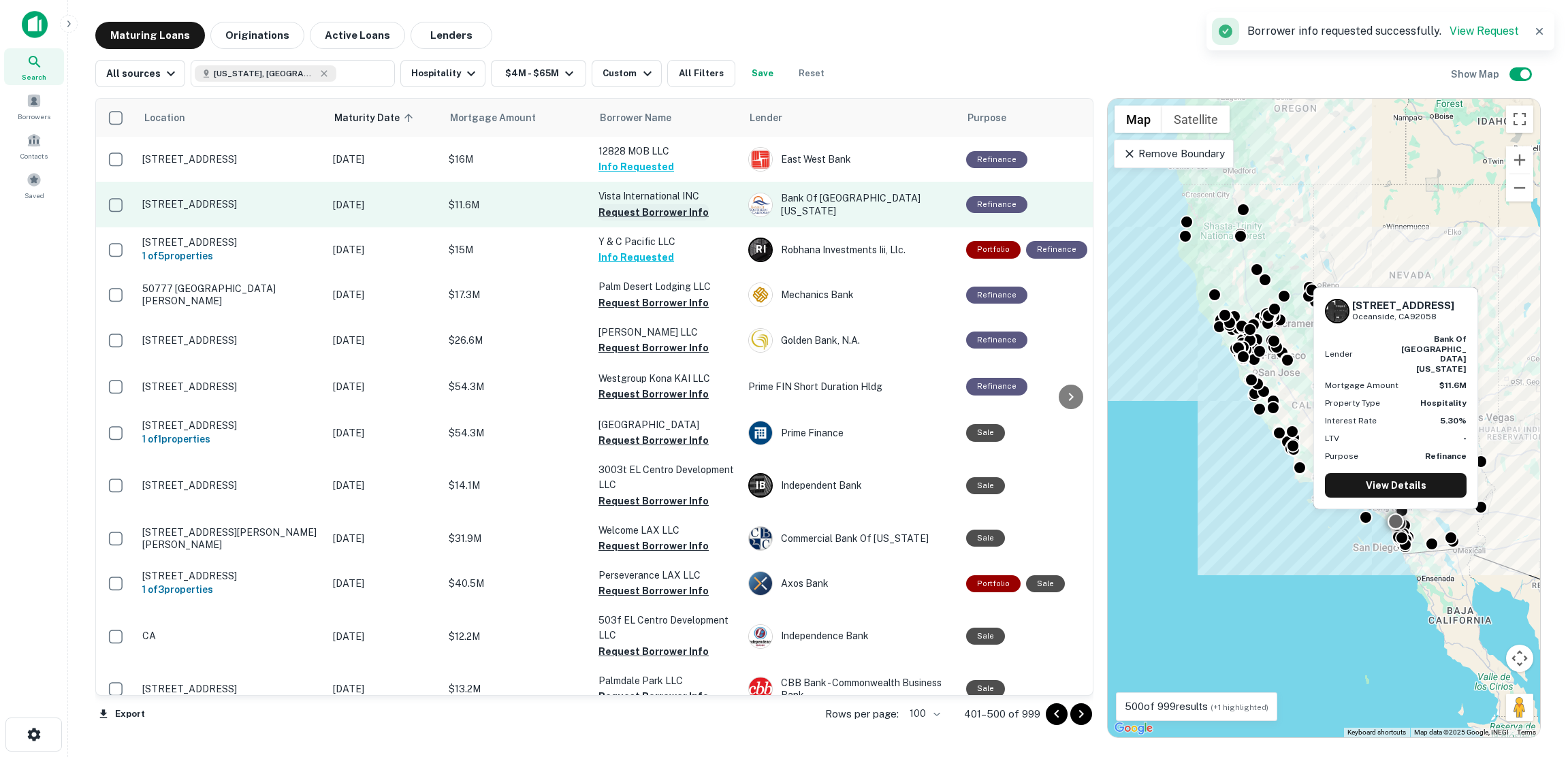
click at [641, 212] on button "Request Borrower Info" at bounding box center [653, 212] width 110 height 16
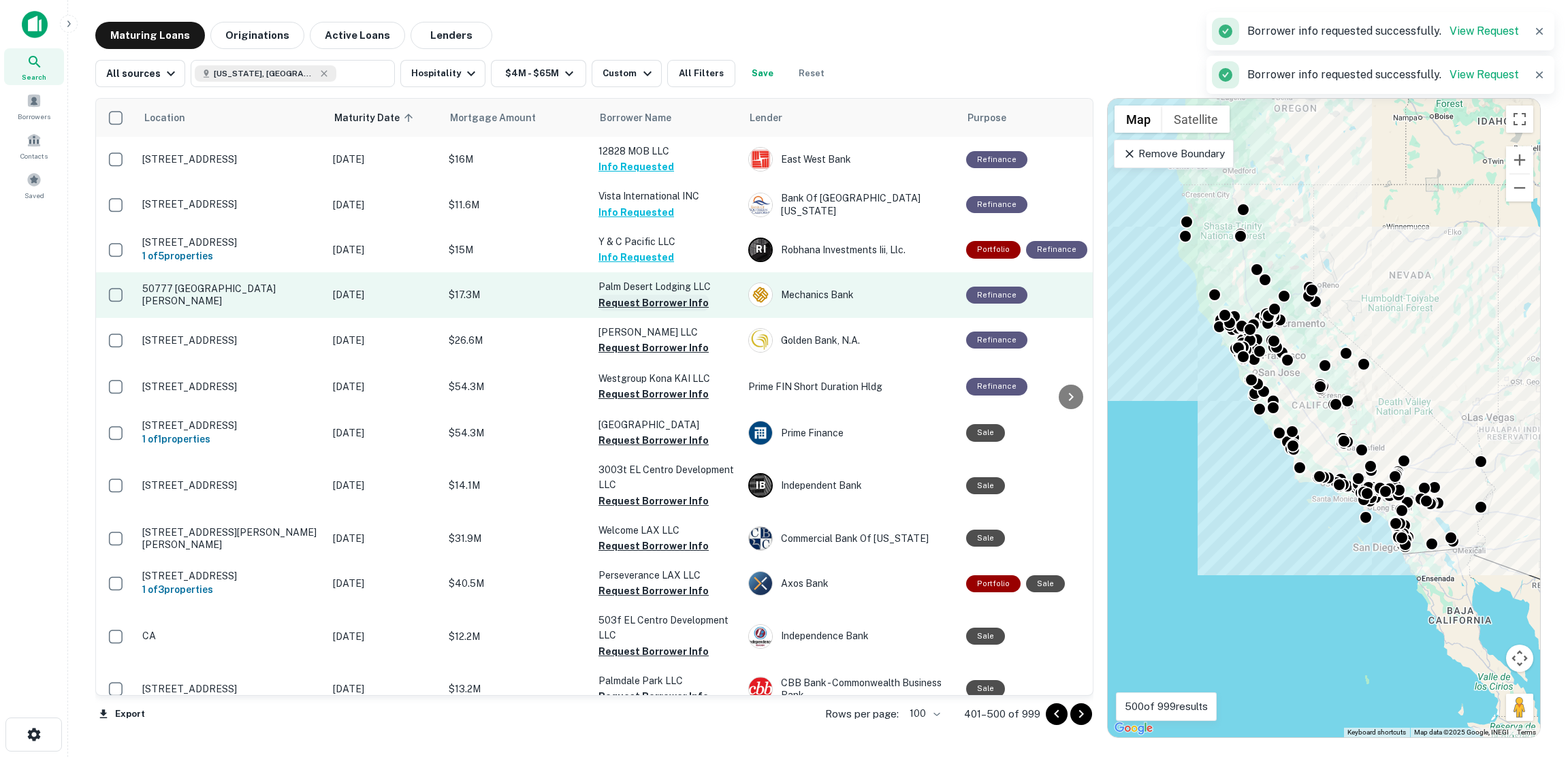
click at [647, 300] on button "Request Borrower Info" at bounding box center [653, 302] width 110 height 16
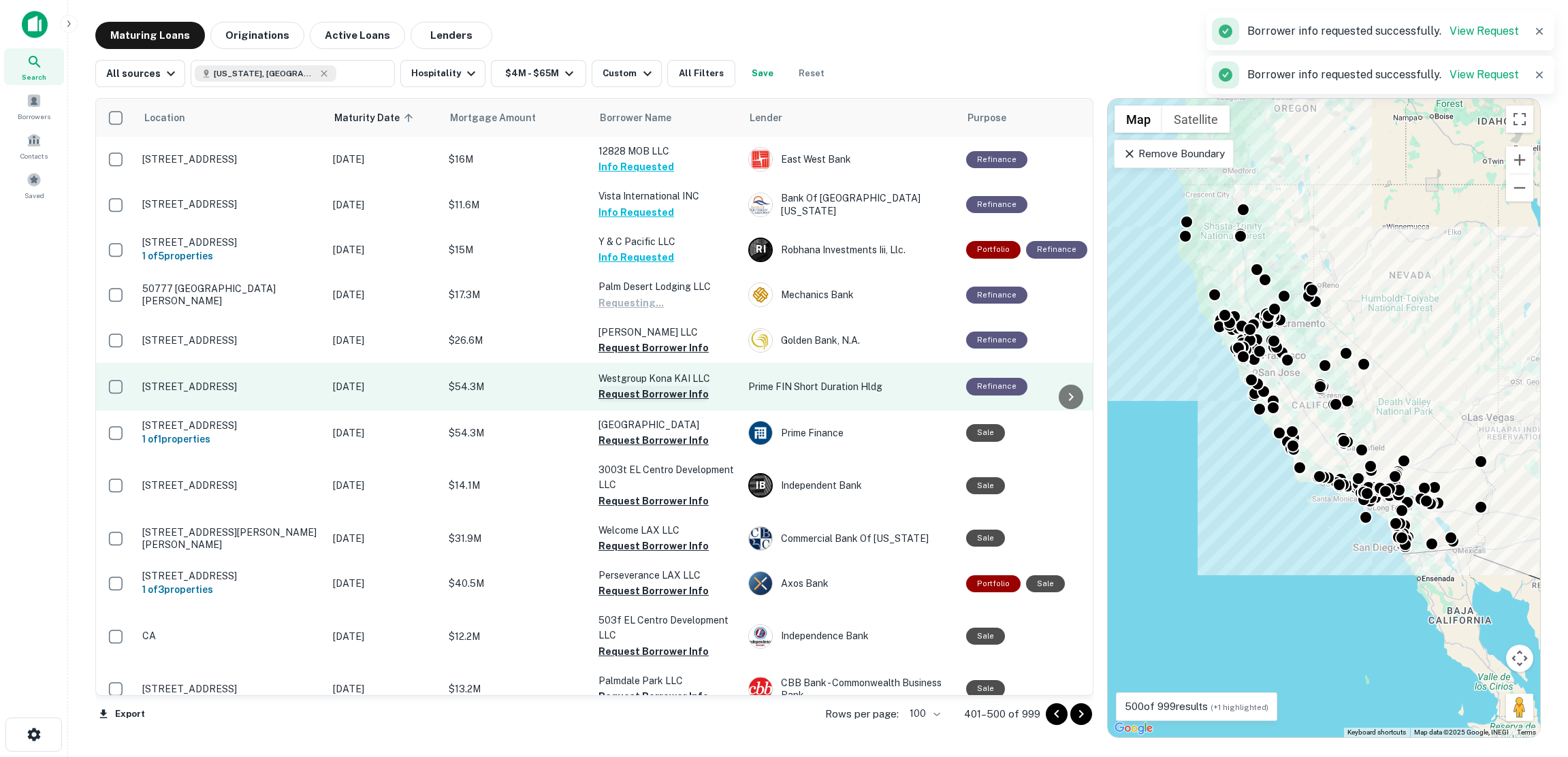
click at [646, 347] on button "Request Borrower Info" at bounding box center [653, 348] width 110 height 16
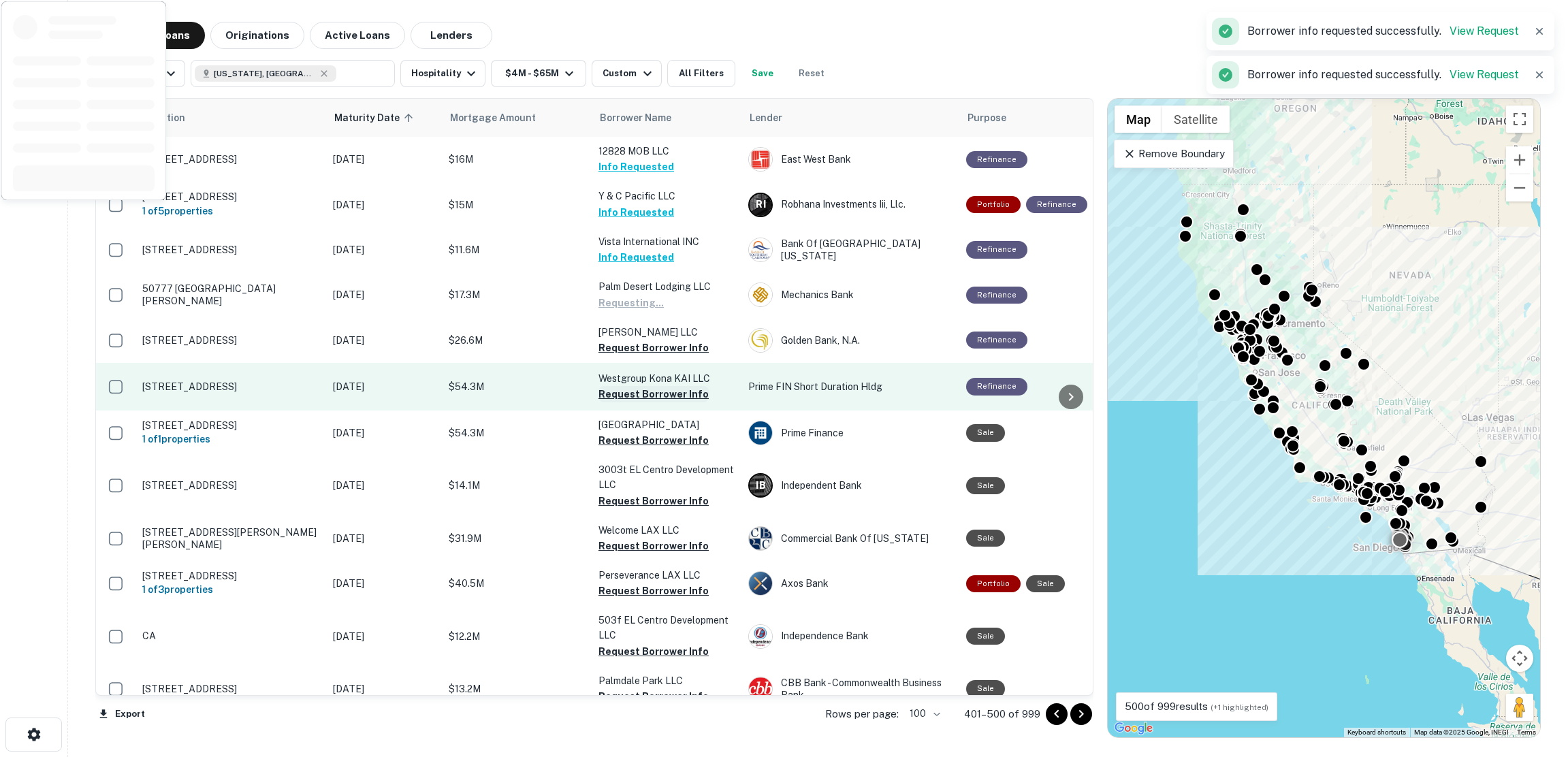
click at [644, 393] on button "Request Borrower Info" at bounding box center [653, 394] width 110 height 16
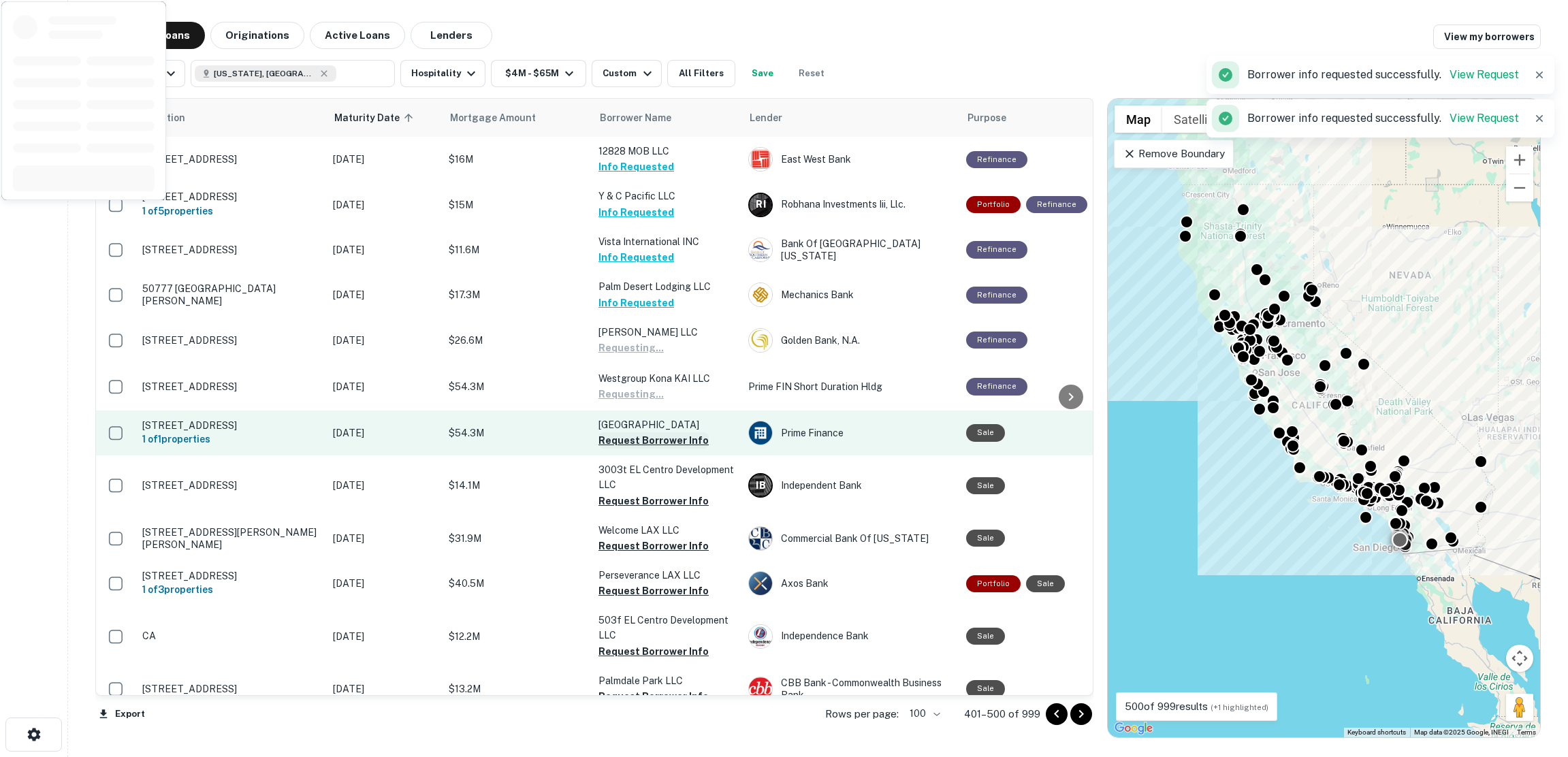
click at [650, 440] on button "Request Borrower Info" at bounding box center [653, 440] width 110 height 16
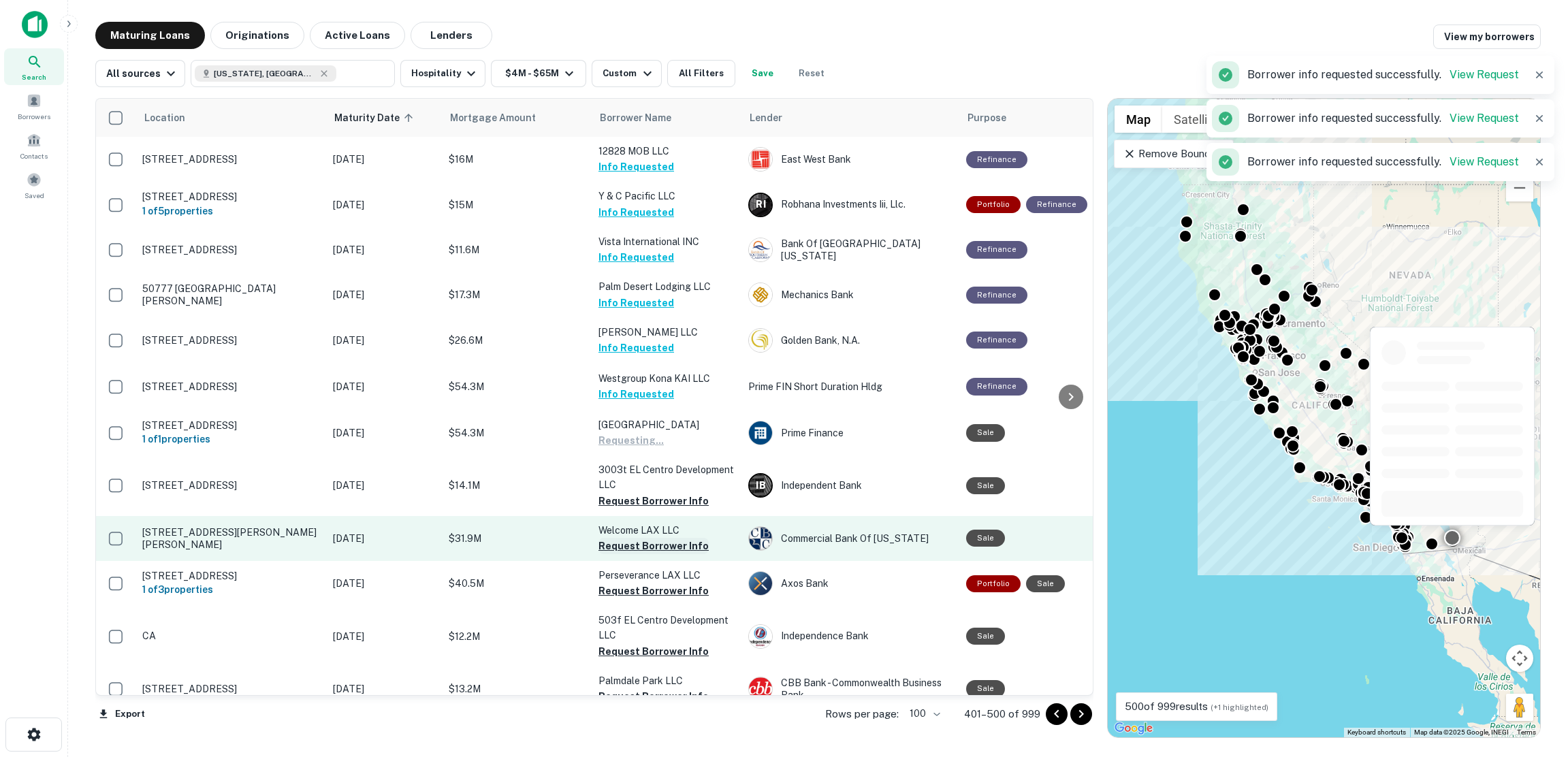
click at [652, 509] on button "Request Borrower Info" at bounding box center [653, 501] width 110 height 16
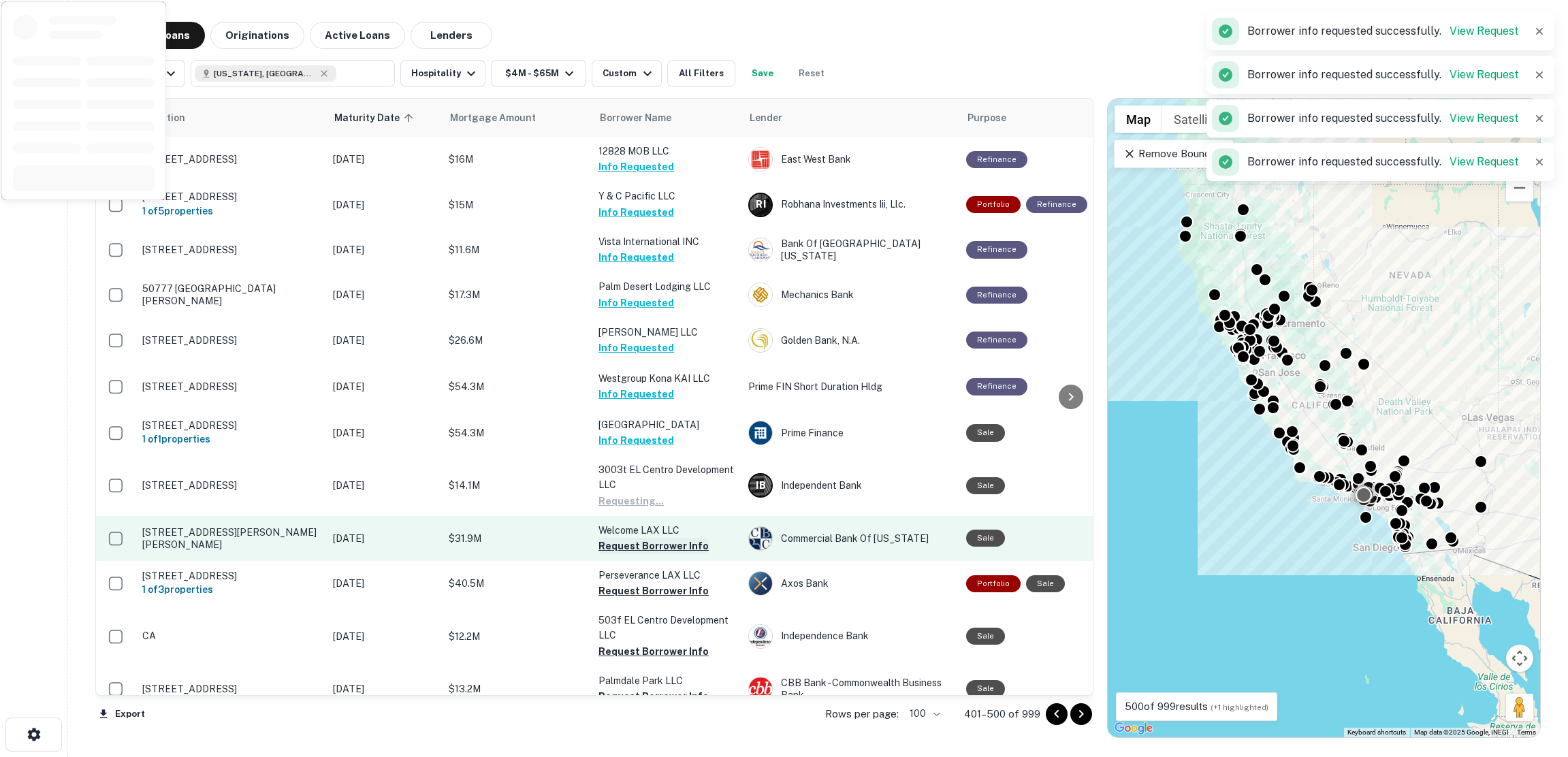
click at [650, 554] on button "Request Borrower Info" at bounding box center [653, 546] width 110 height 16
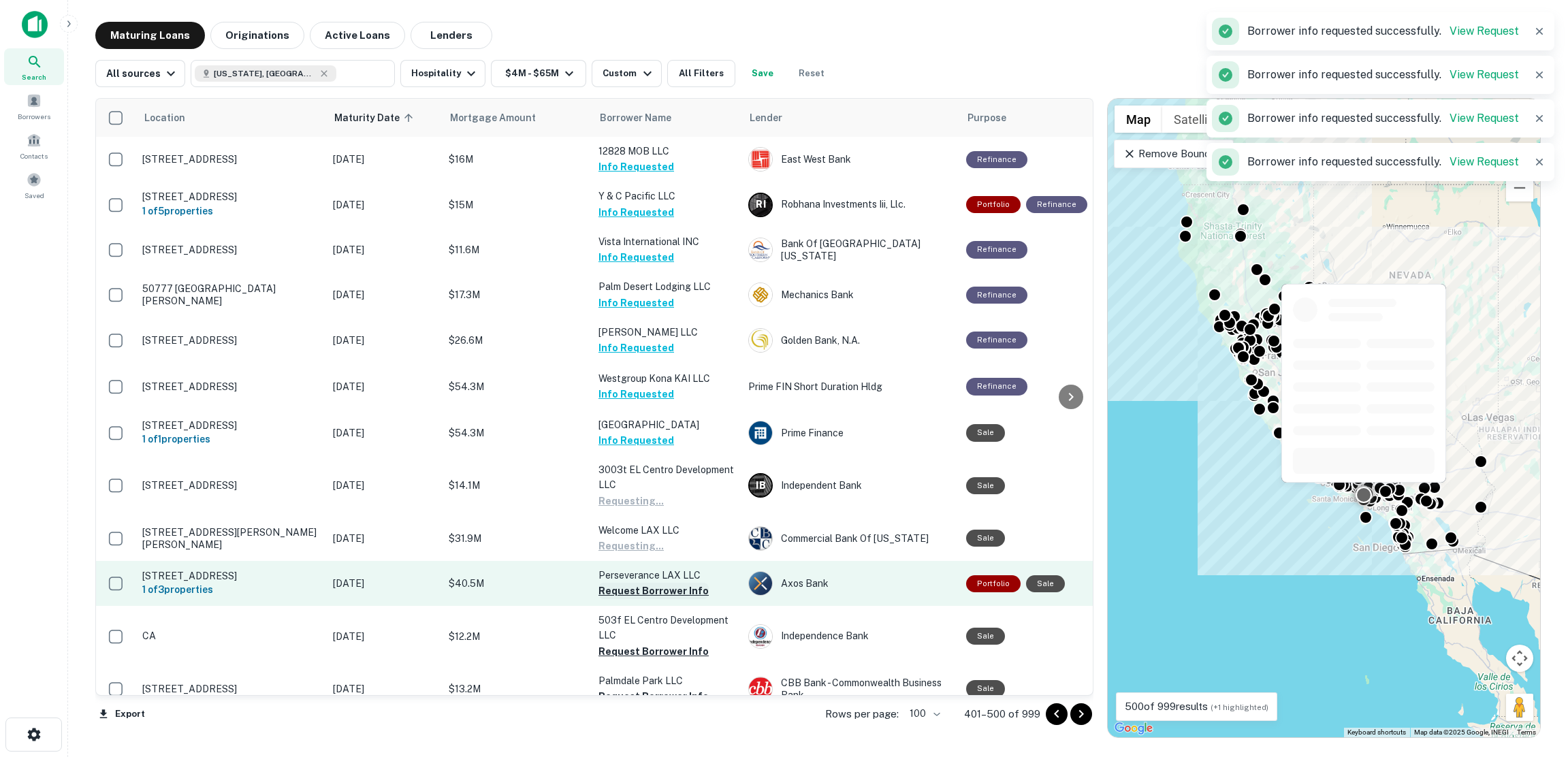
click at [651, 599] on button "Request Borrower Info" at bounding box center [653, 591] width 110 height 16
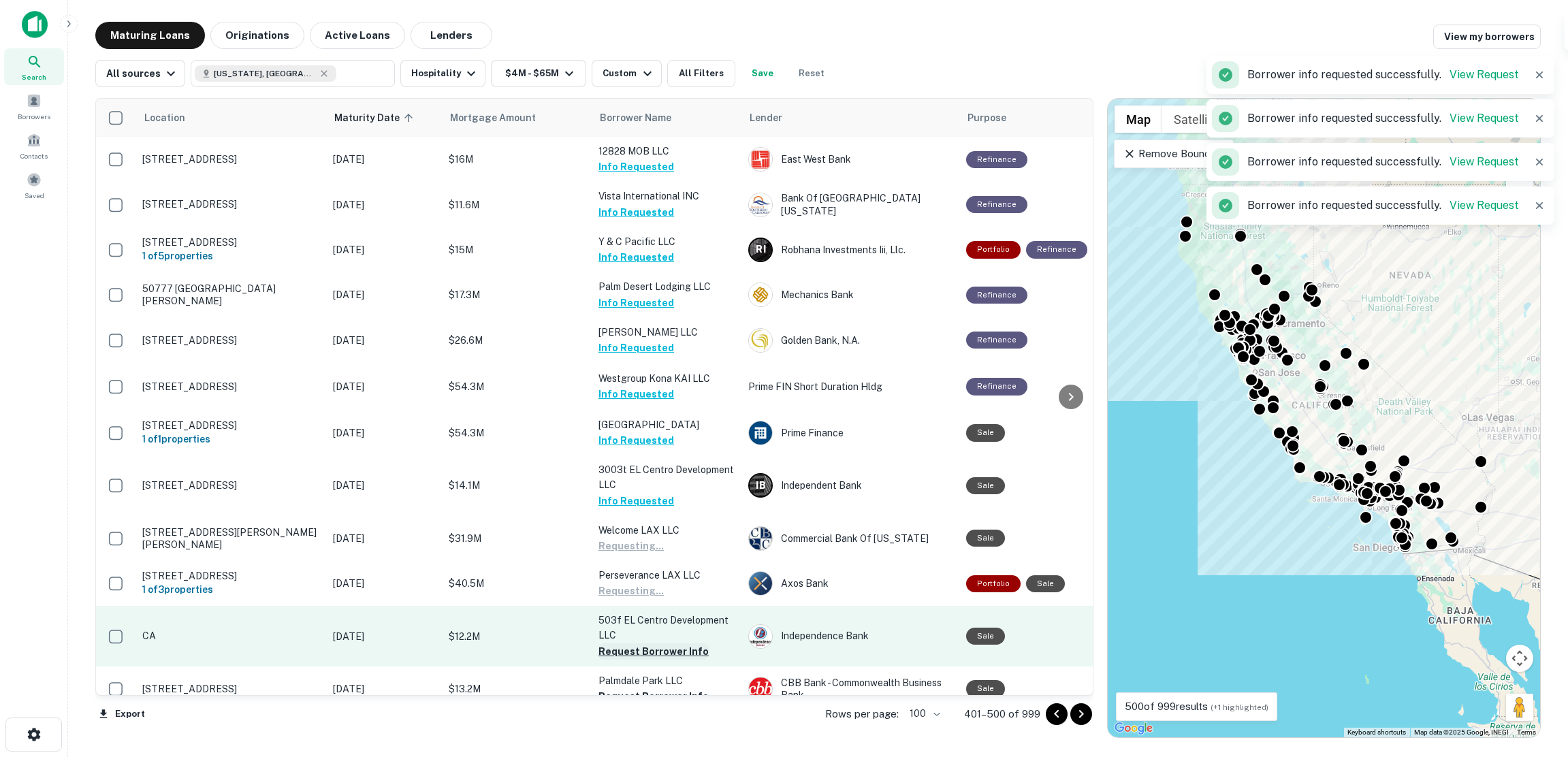
click at [653, 660] on button "Request Borrower Info" at bounding box center [653, 651] width 110 height 16
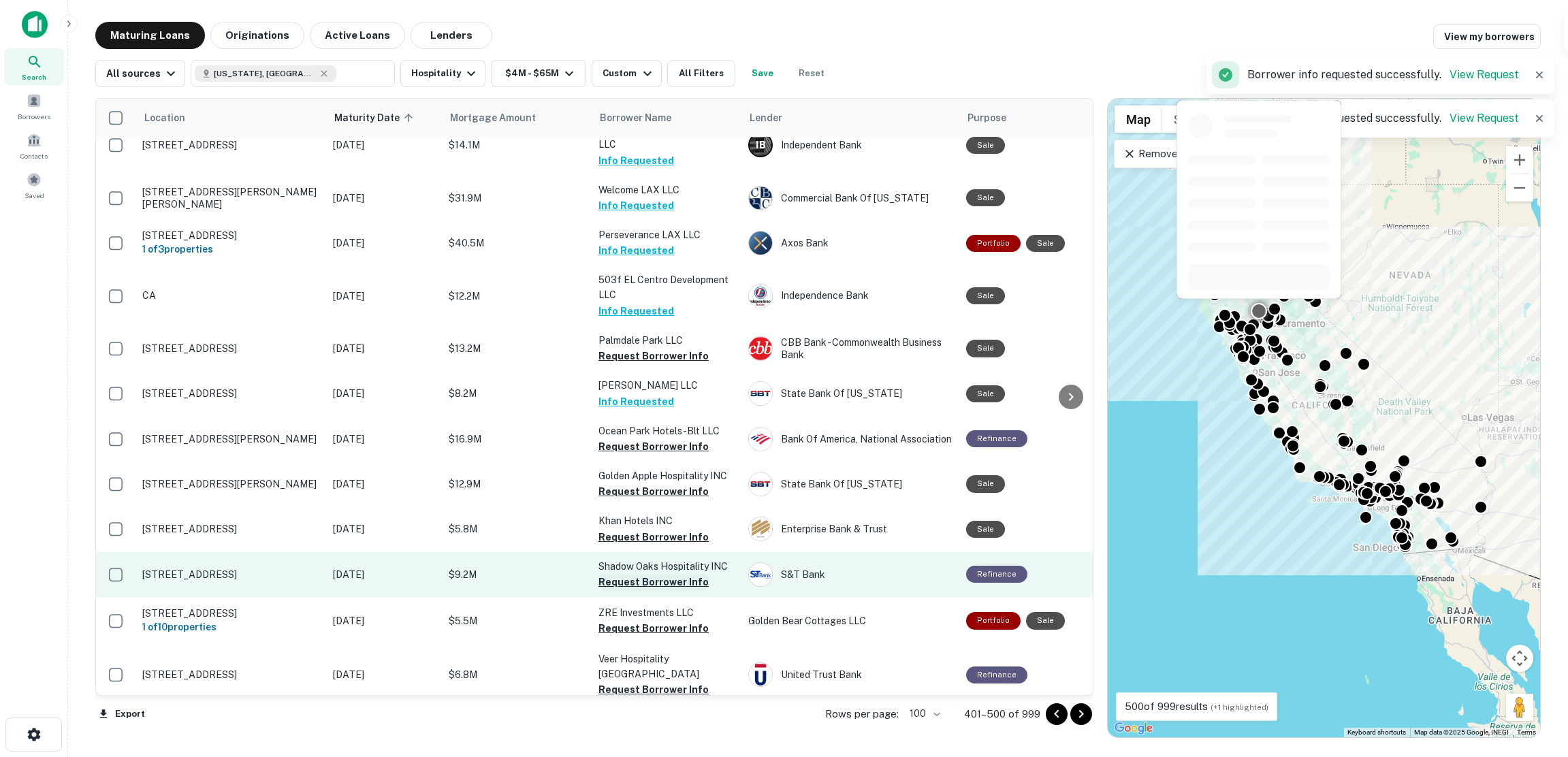
scroll to position [408, 0]
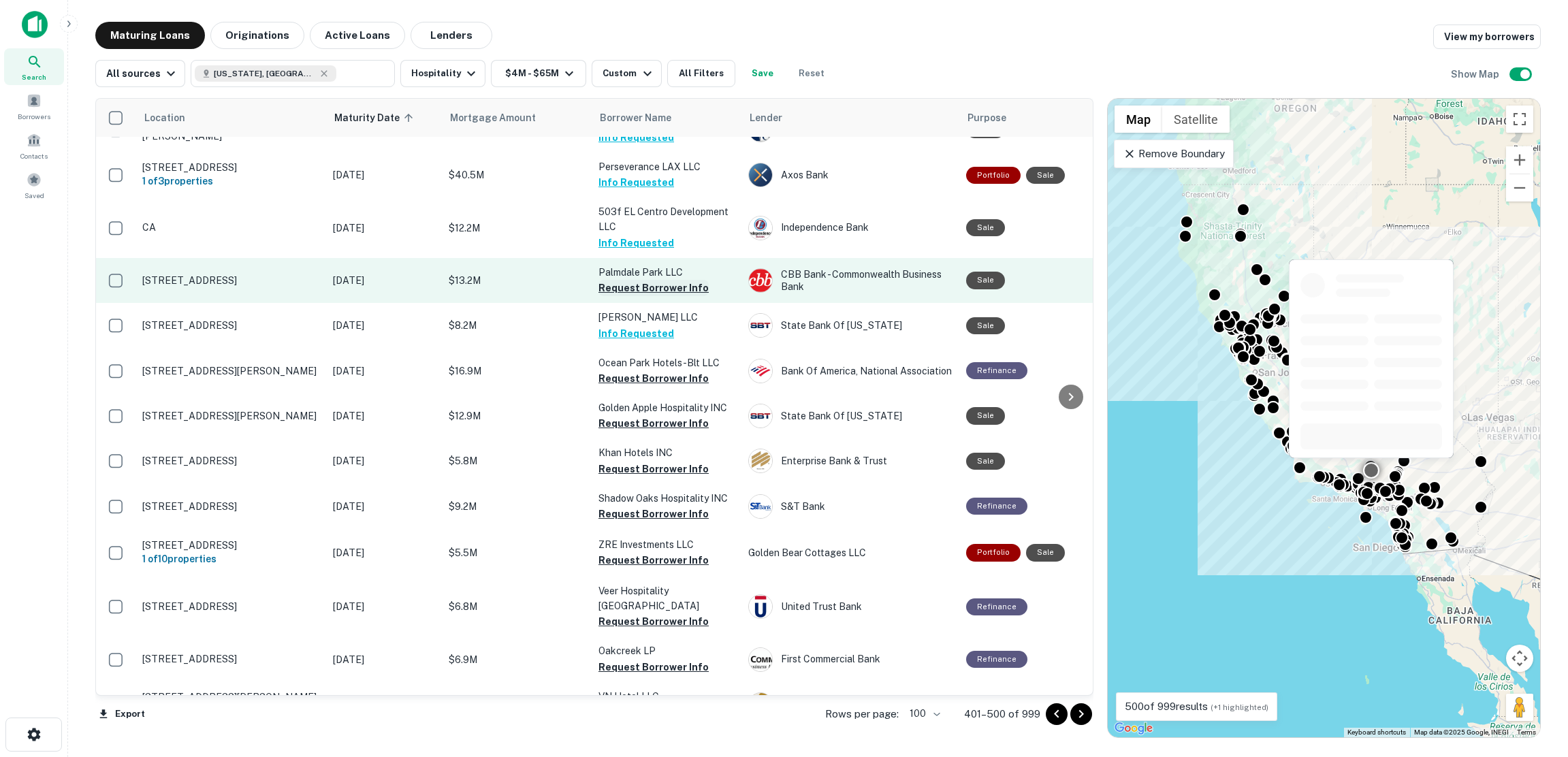
click at [611, 296] on button "Request Borrower Info" at bounding box center [653, 287] width 110 height 16
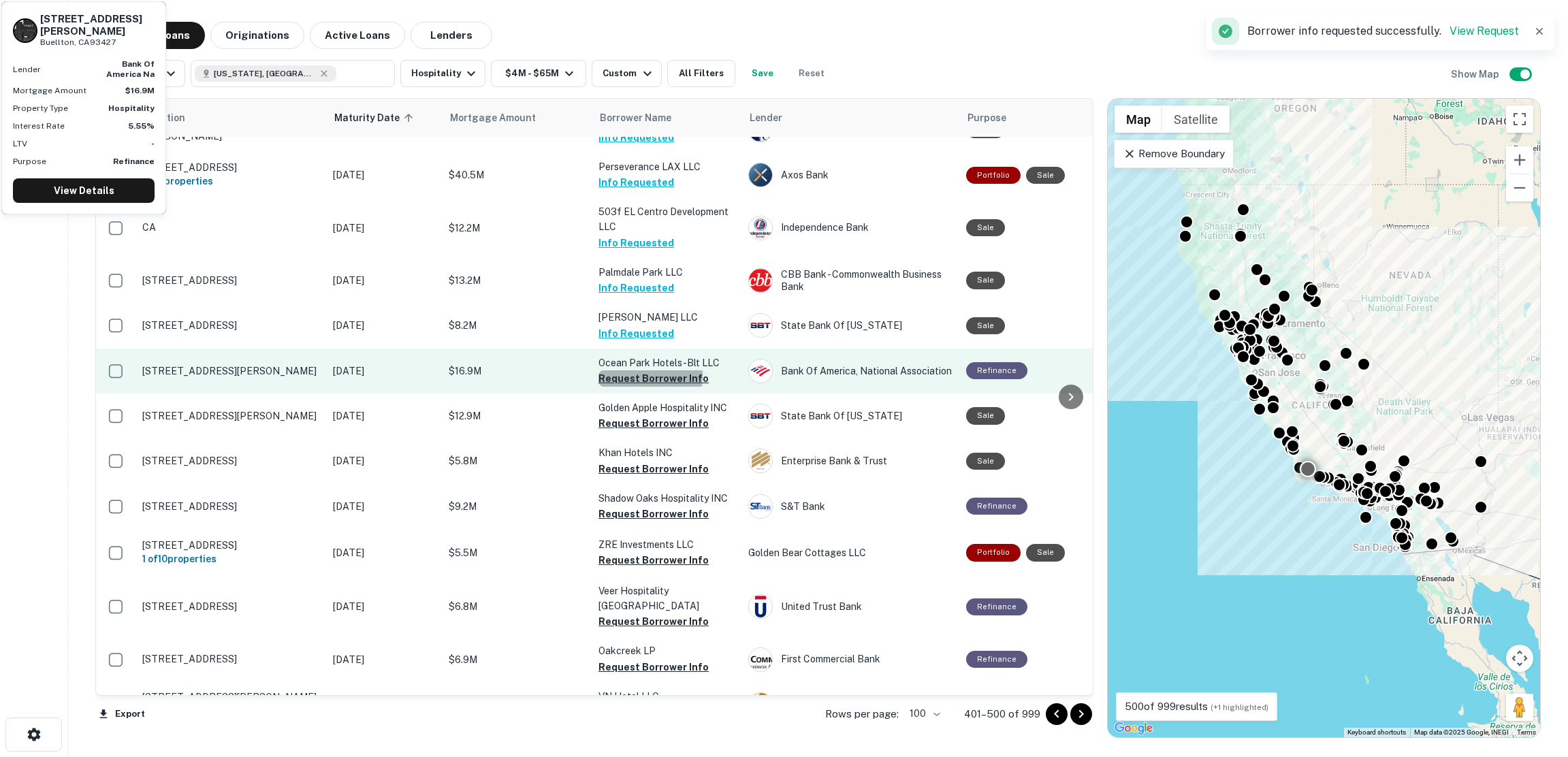
click at [645, 387] on button "Request Borrower Info" at bounding box center [653, 378] width 110 height 16
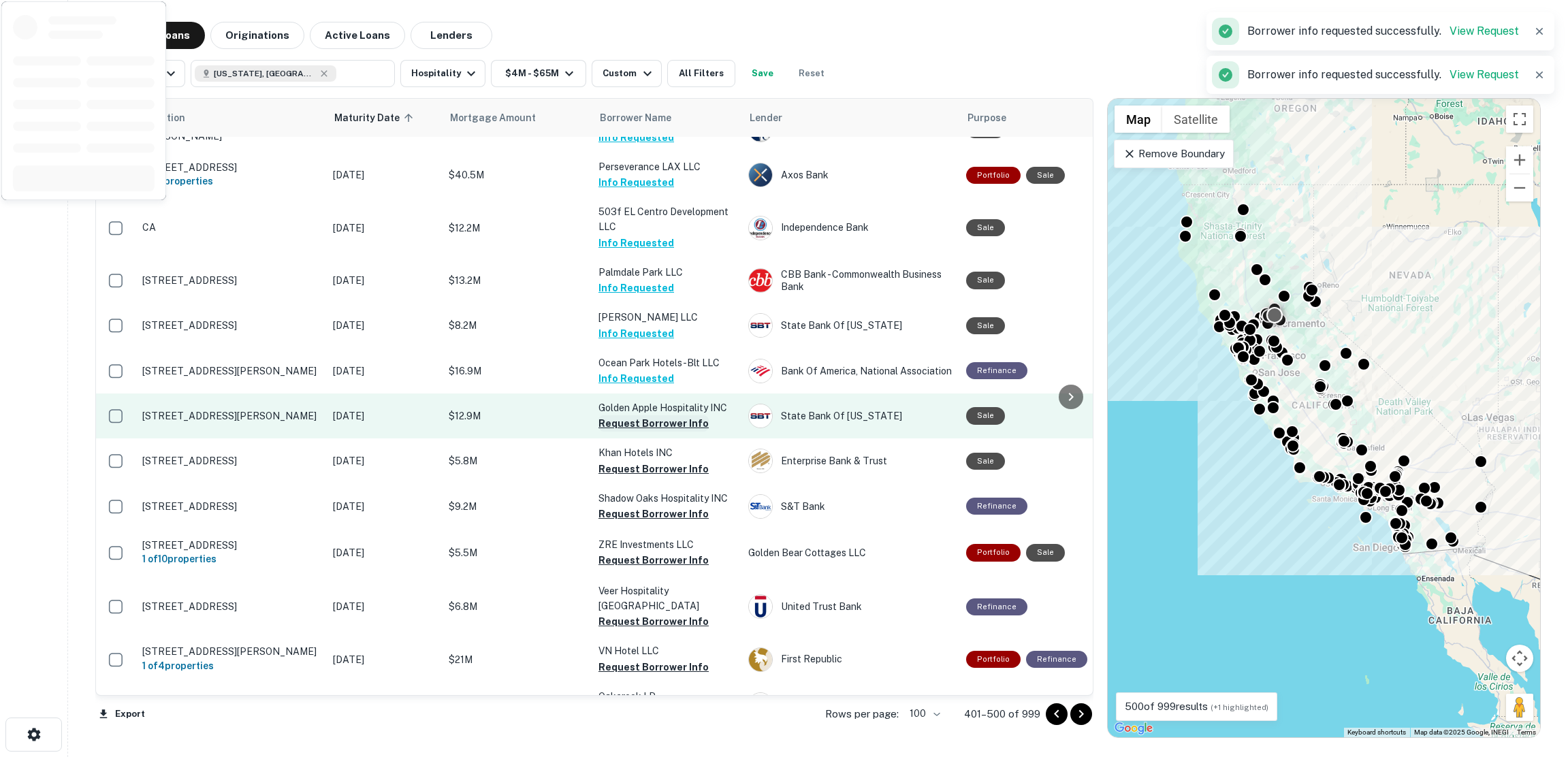
click at [651, 432] on button "Request Borrower Info" at bounding box center [653, 423] width 110 height 16
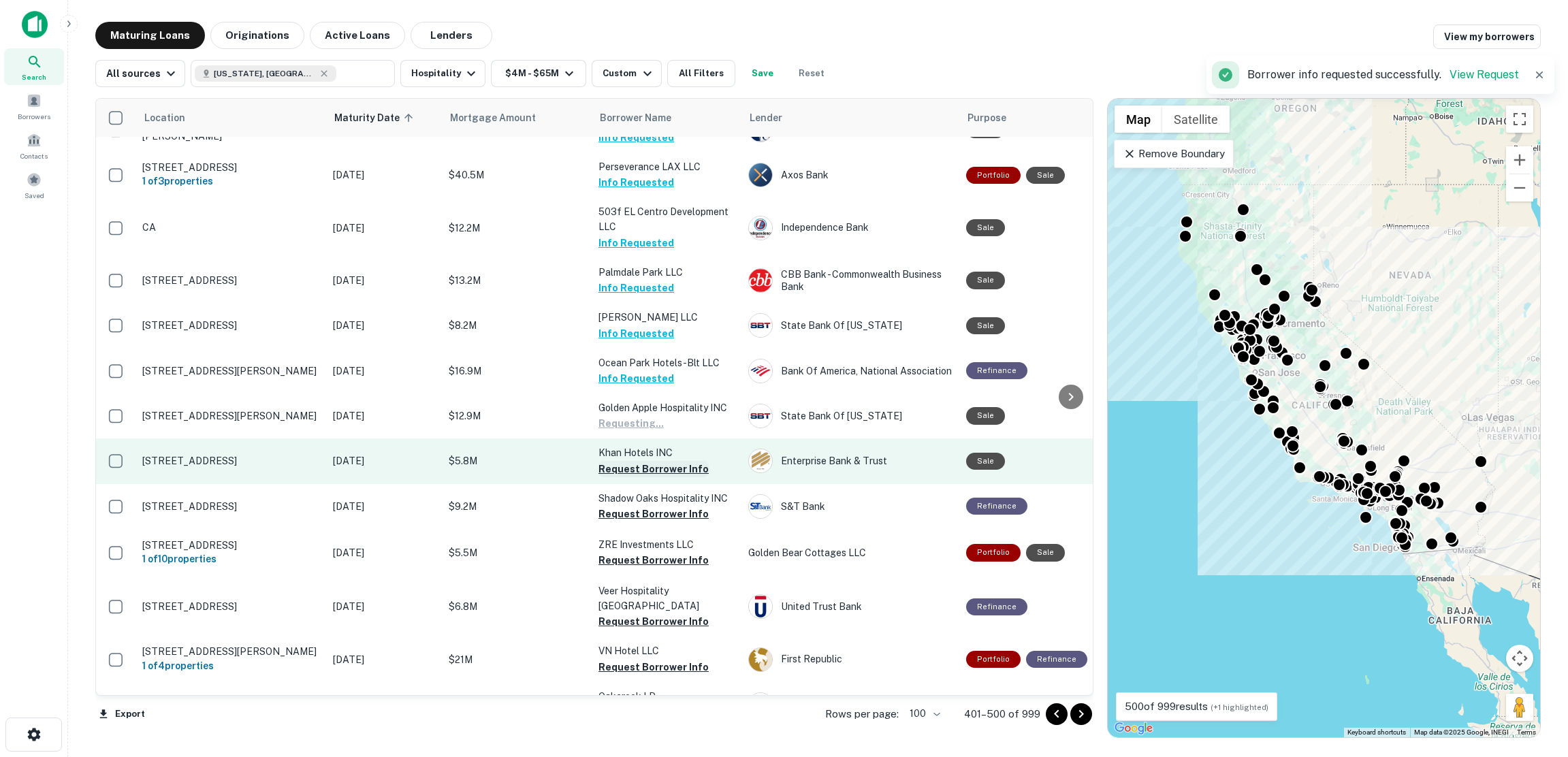
click at [646, 477] on button "Request Borrower Info" at bounding box center [653, 469] width 110 height 16
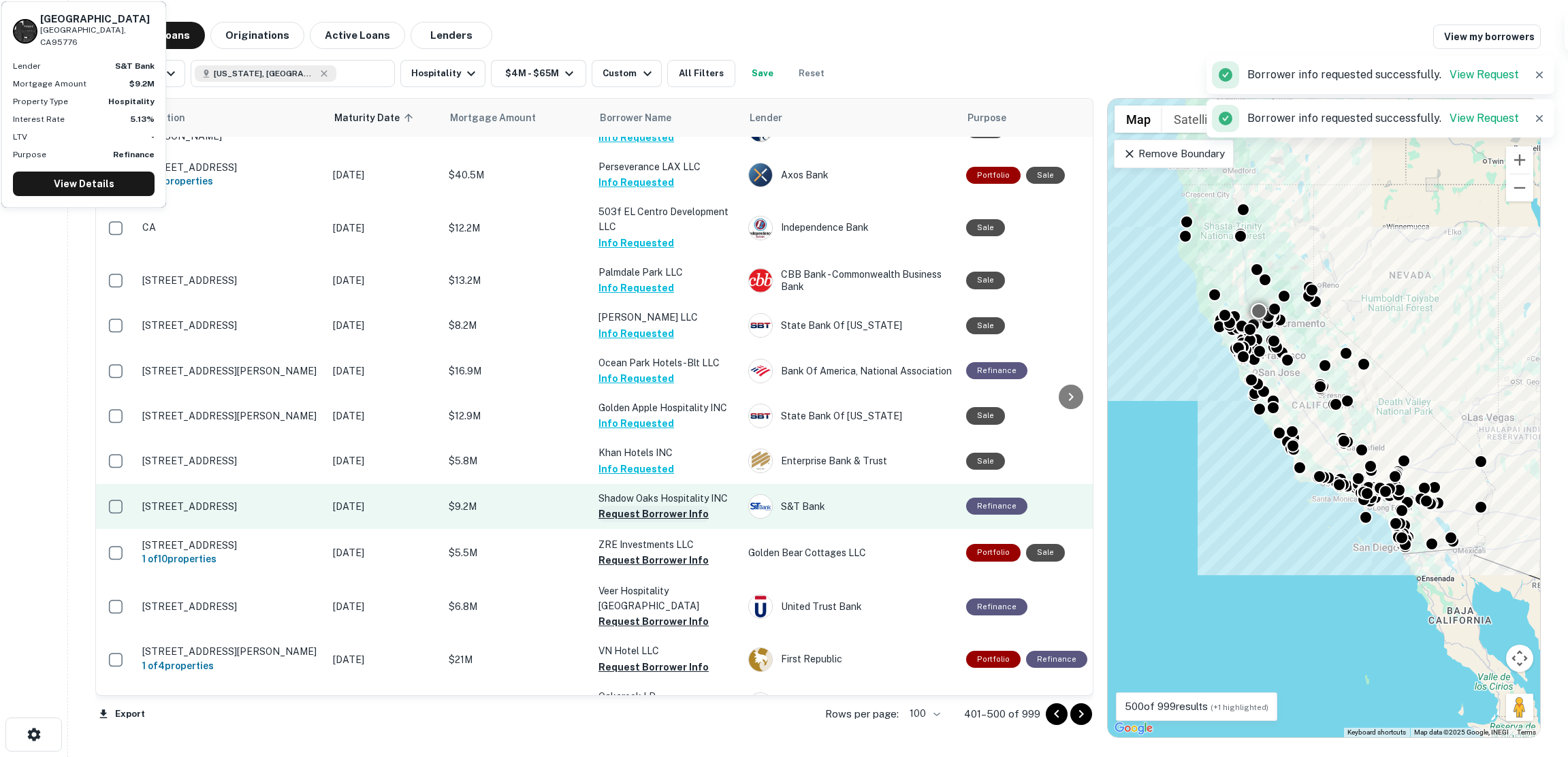
click at [646, 522] on button "Request Borrower Info" at bounding box center [653, 514] width 110 height 16
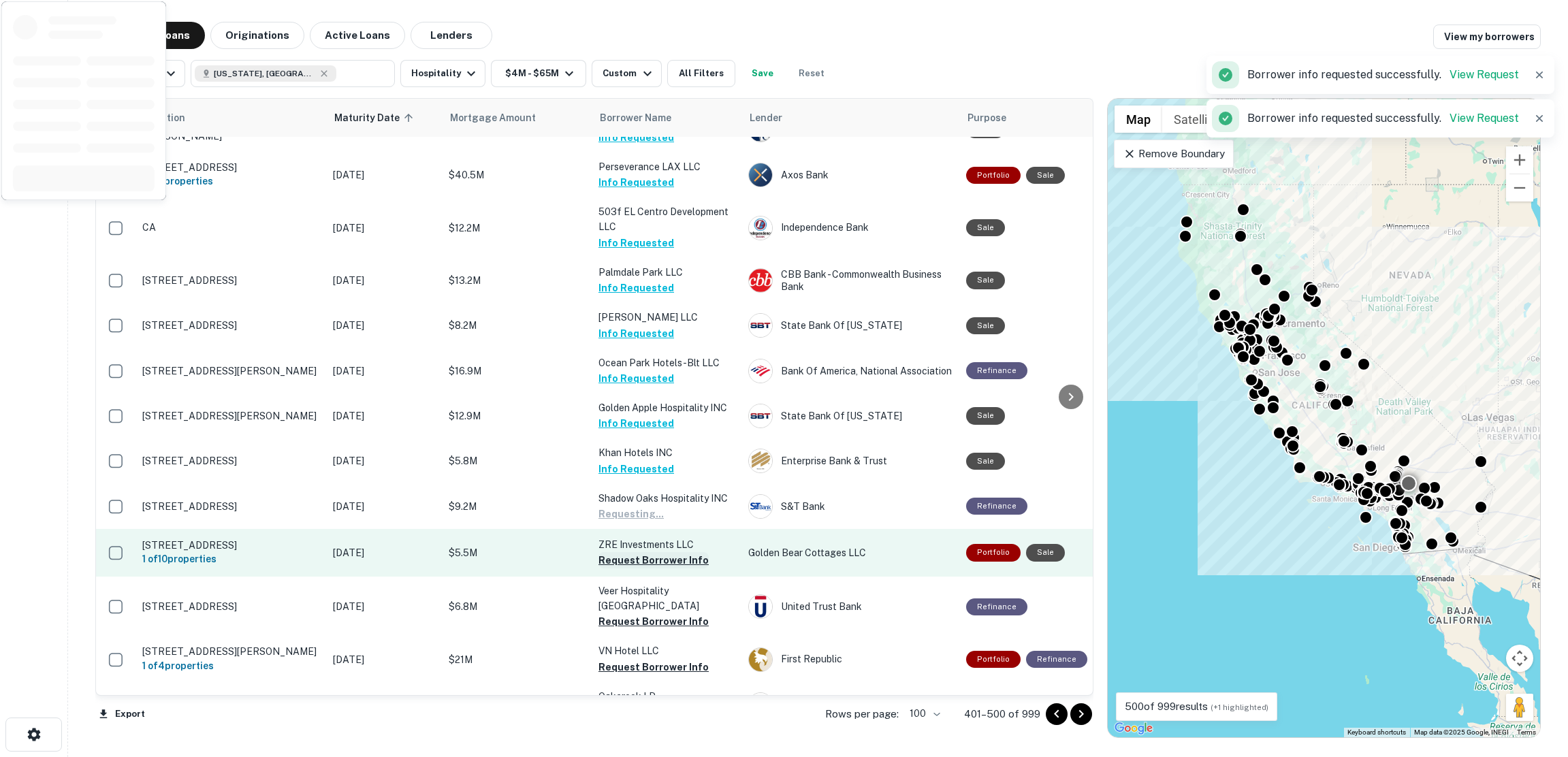
click at [649, 568] on button "Request Borrower Info" at bounding box center [653, 560] width 110 height 16
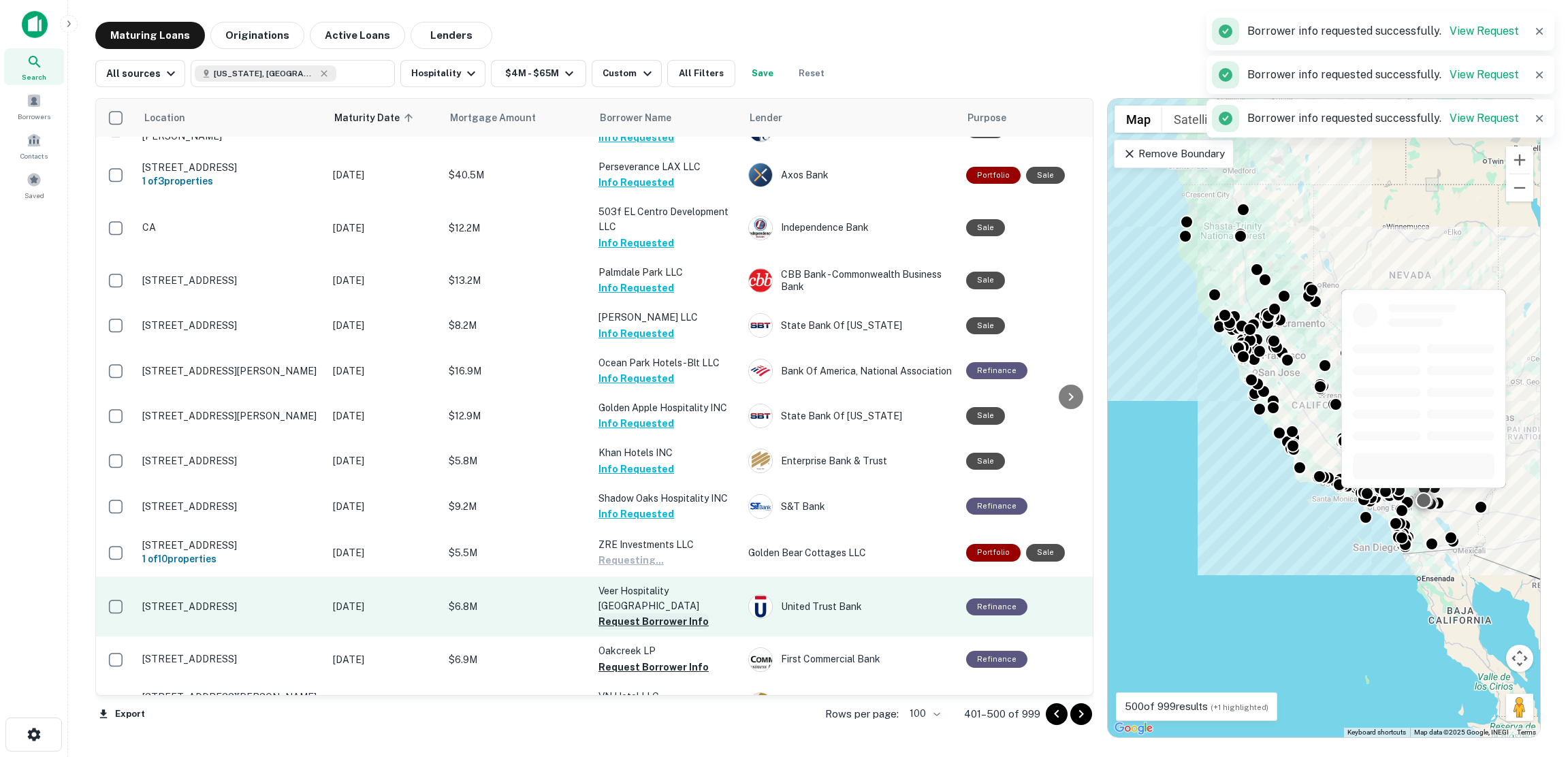
click at [650, 630] on button "Request Borrower Info" at bounding box center [653, 621] width 110 height 16
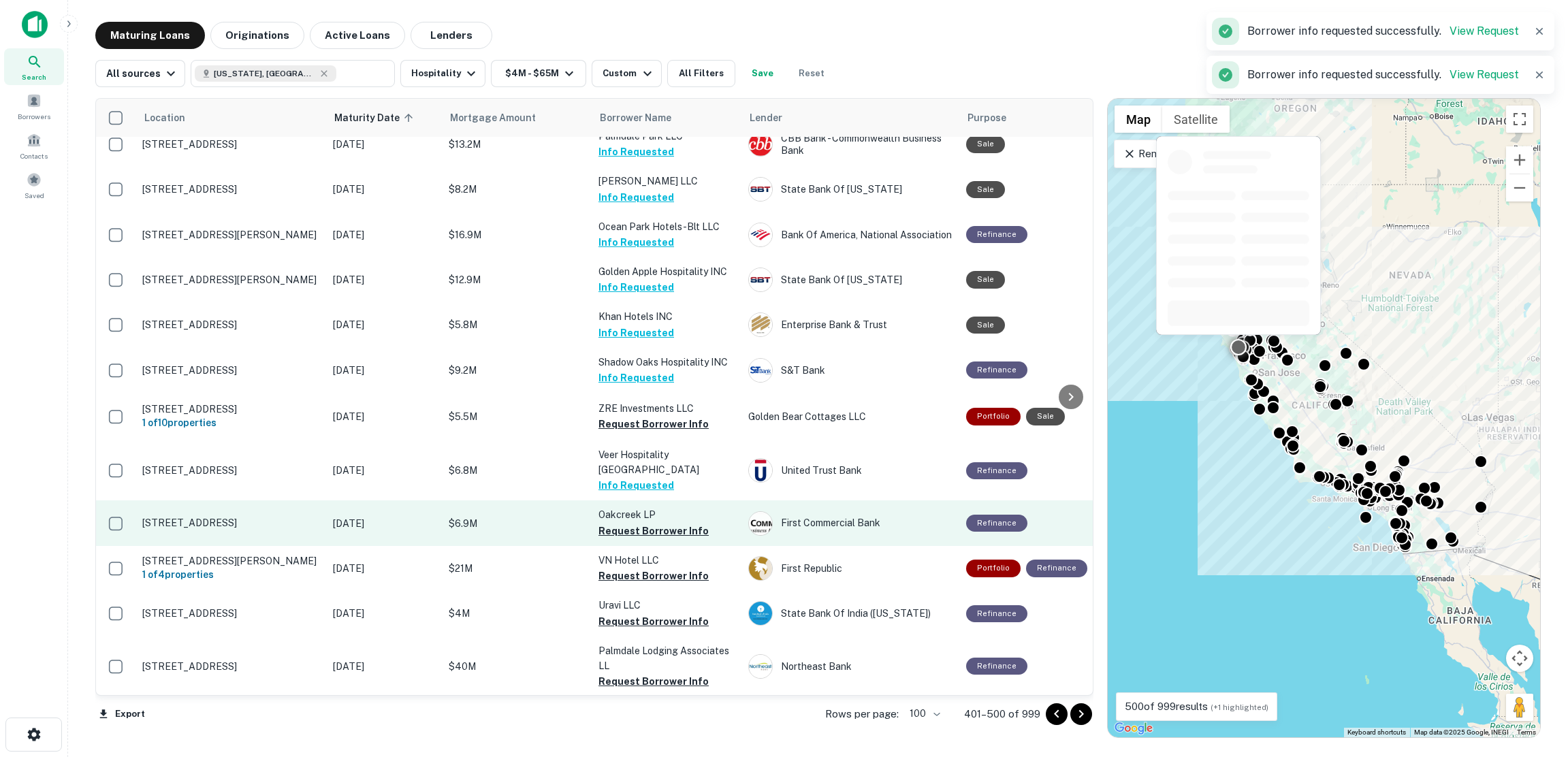
scroll to position [613, 0]
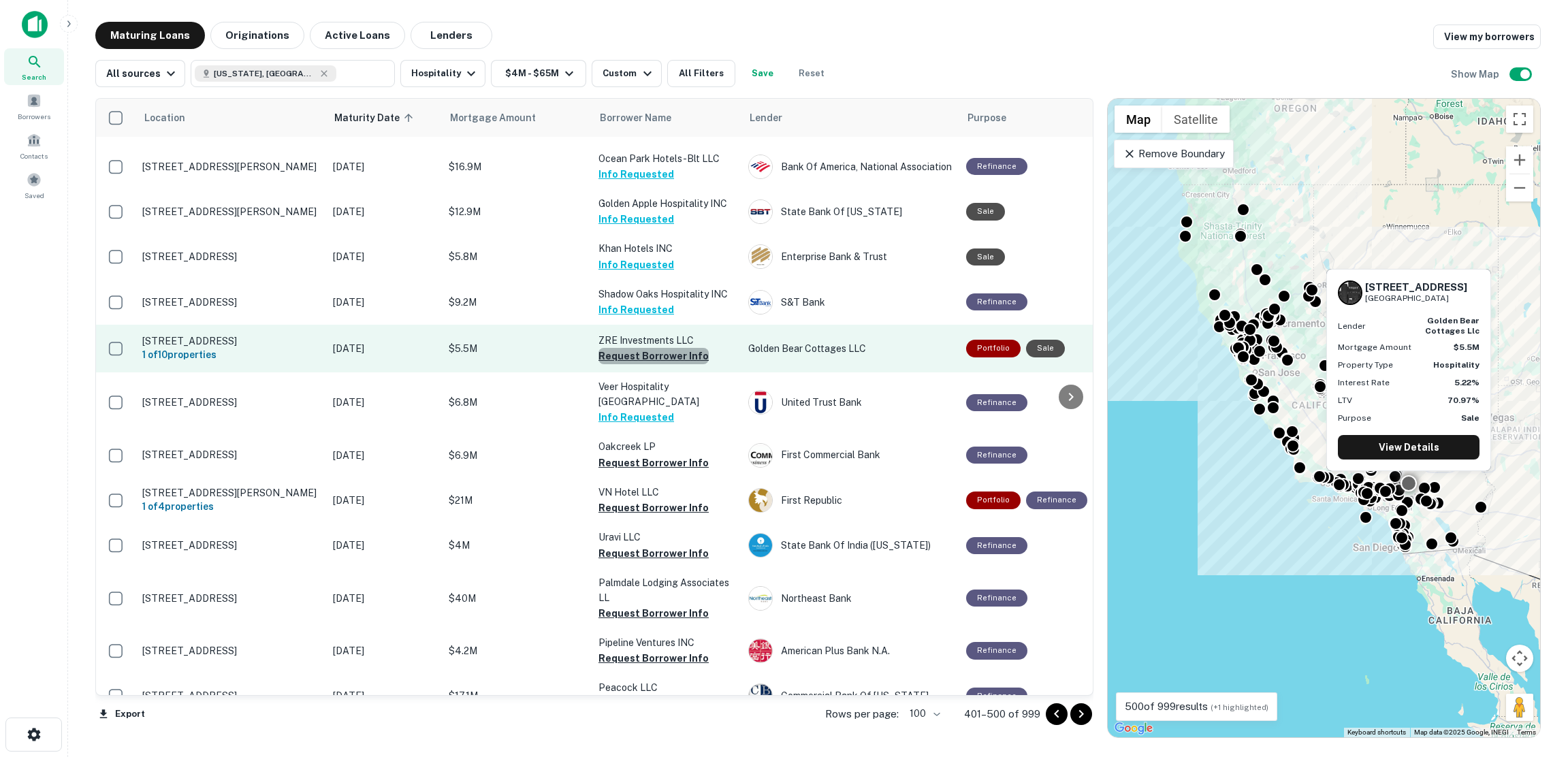
click at [656, 364] on button "Request Borrower Info" at bounding box center [653, 356] width 110 height 16
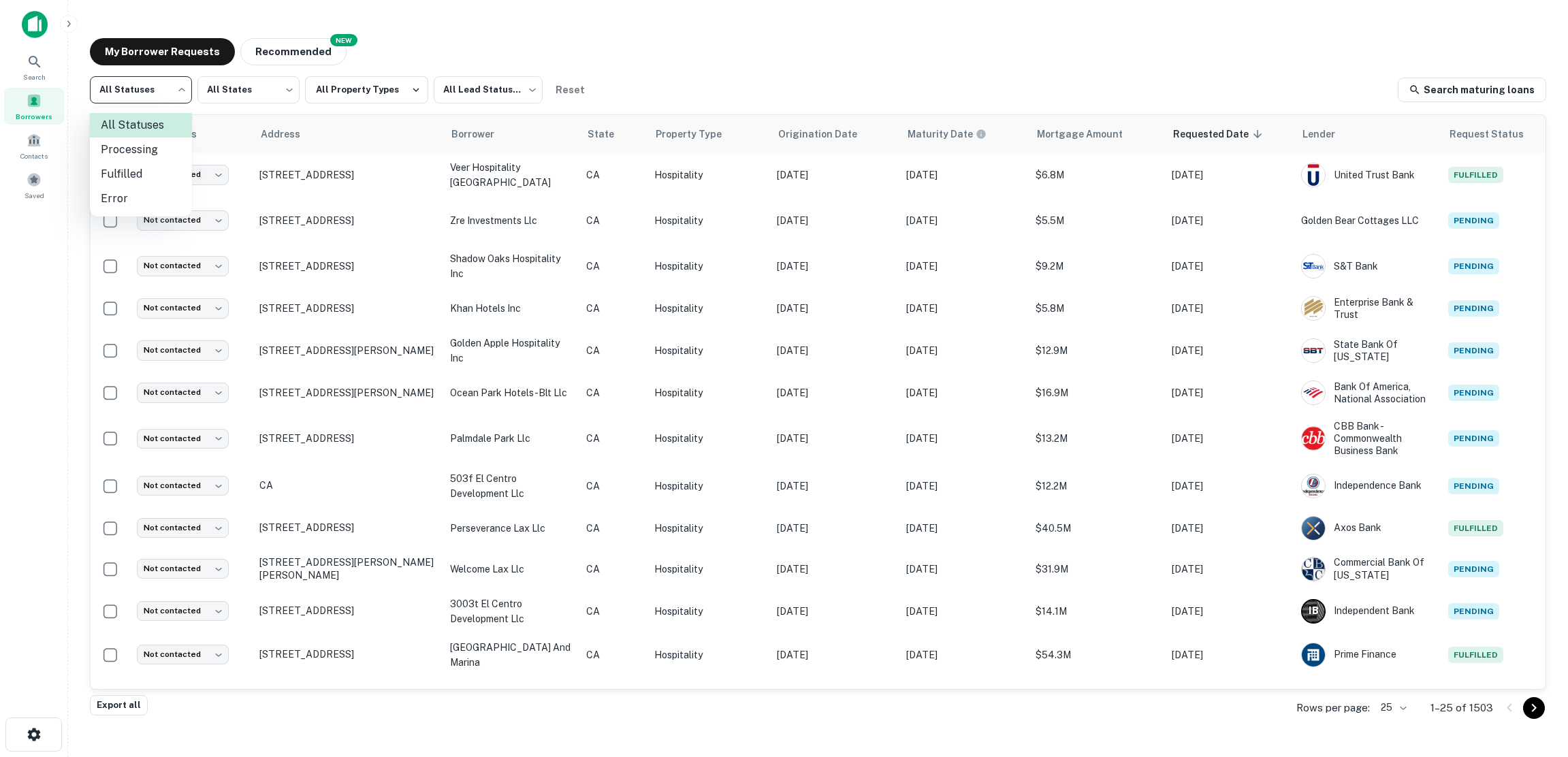
click at [186, 88] on body "Search Borrowers Contacts Saved My Borrower Requests NEW Recommended All Status…" at bounding box center [784, 378] width 1568 height 757
click at [134, 175] on li "Fulfilled" at bounding box center [141, 174] width 102 height 24
type input "*********"
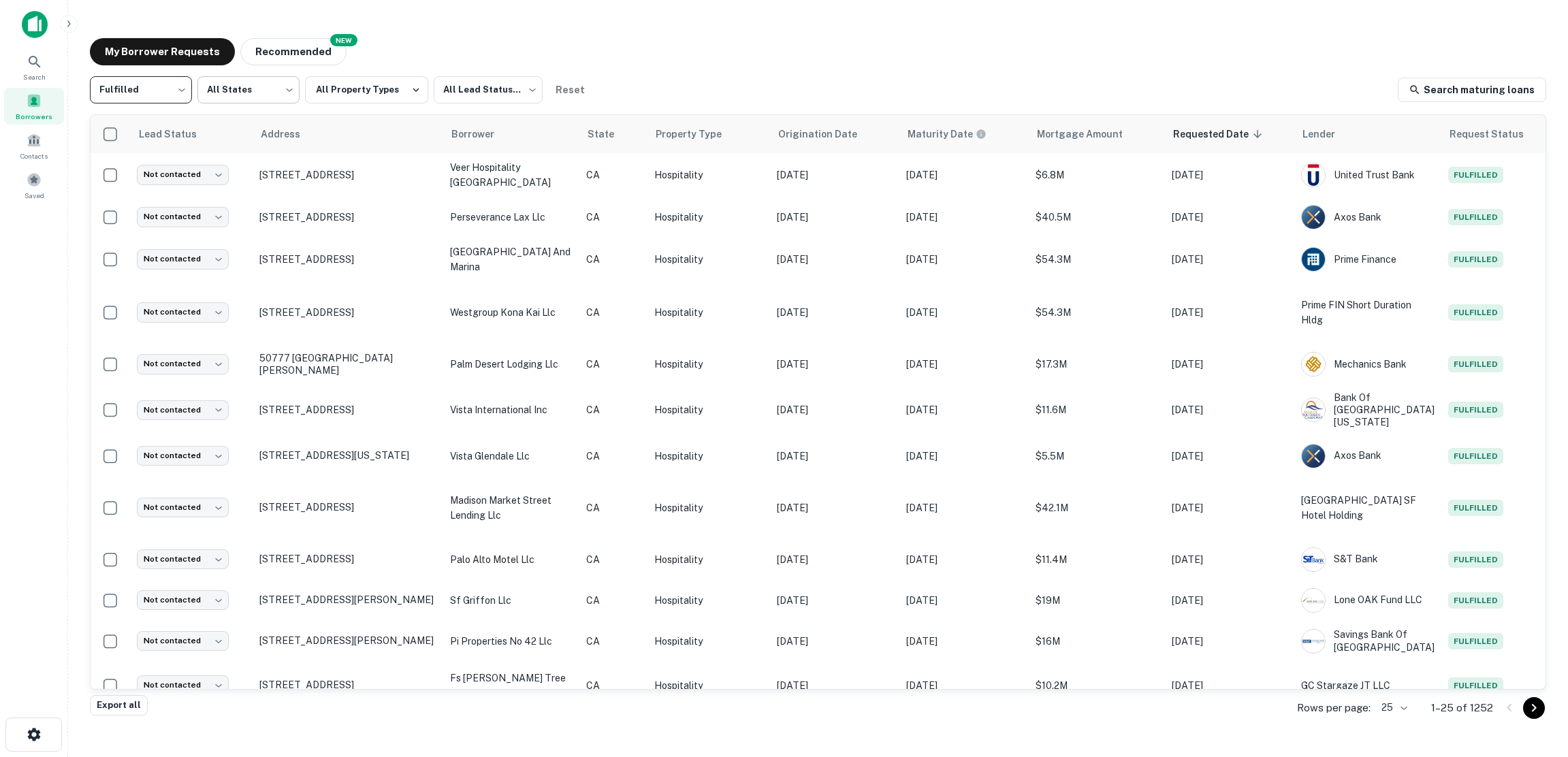
click at [289, 89] on body "Search Borrowers Contacts Saved My Borrower Requests NEW Recommended Fulfilled …" at bounding box center [784, 378] width 1568 height 757
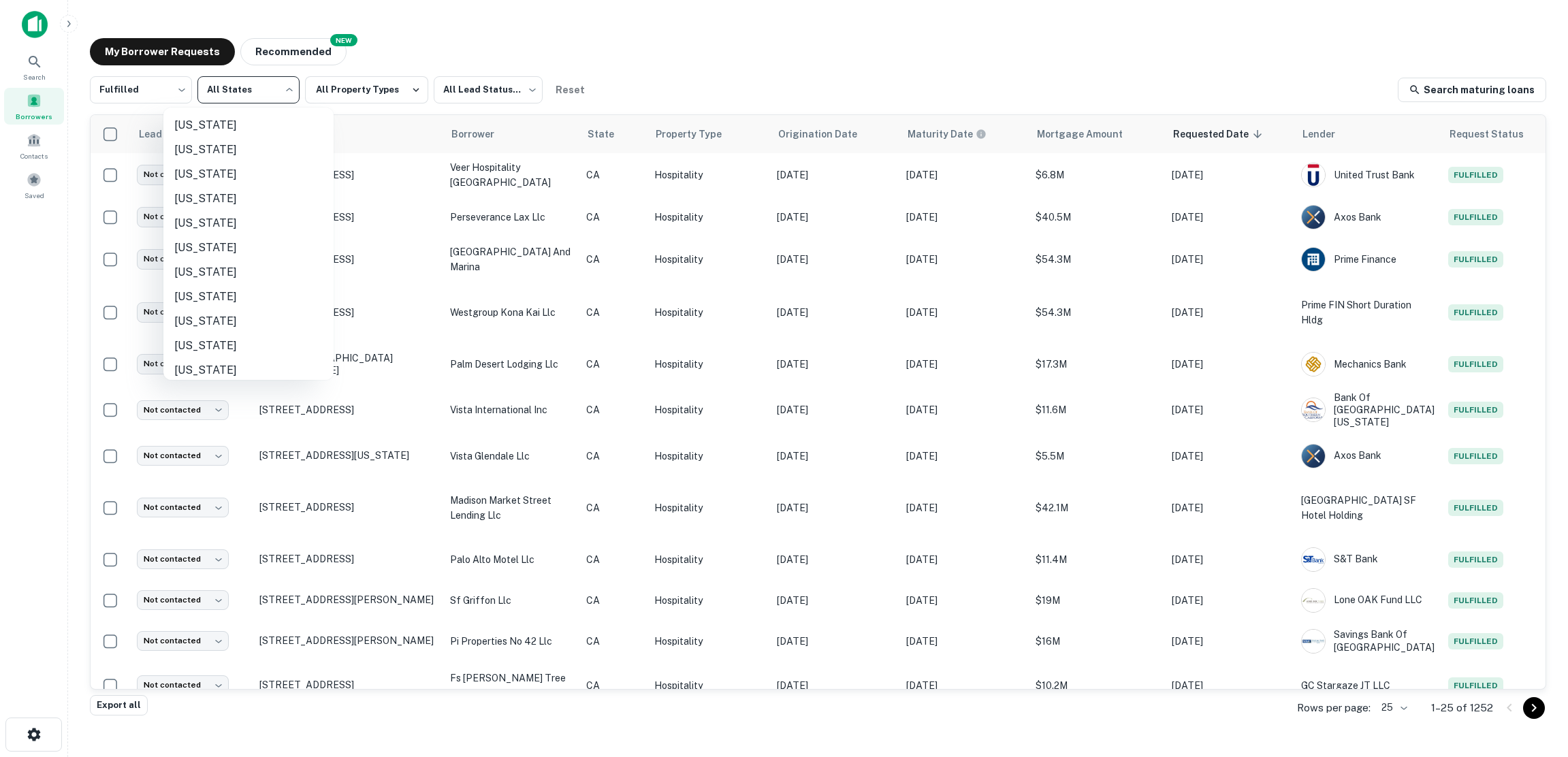
scroll to position [613, 0]
click at [223, 323] on li "North Carolina" at bounding box center [248, 321] width 170 height 24
type input "**"
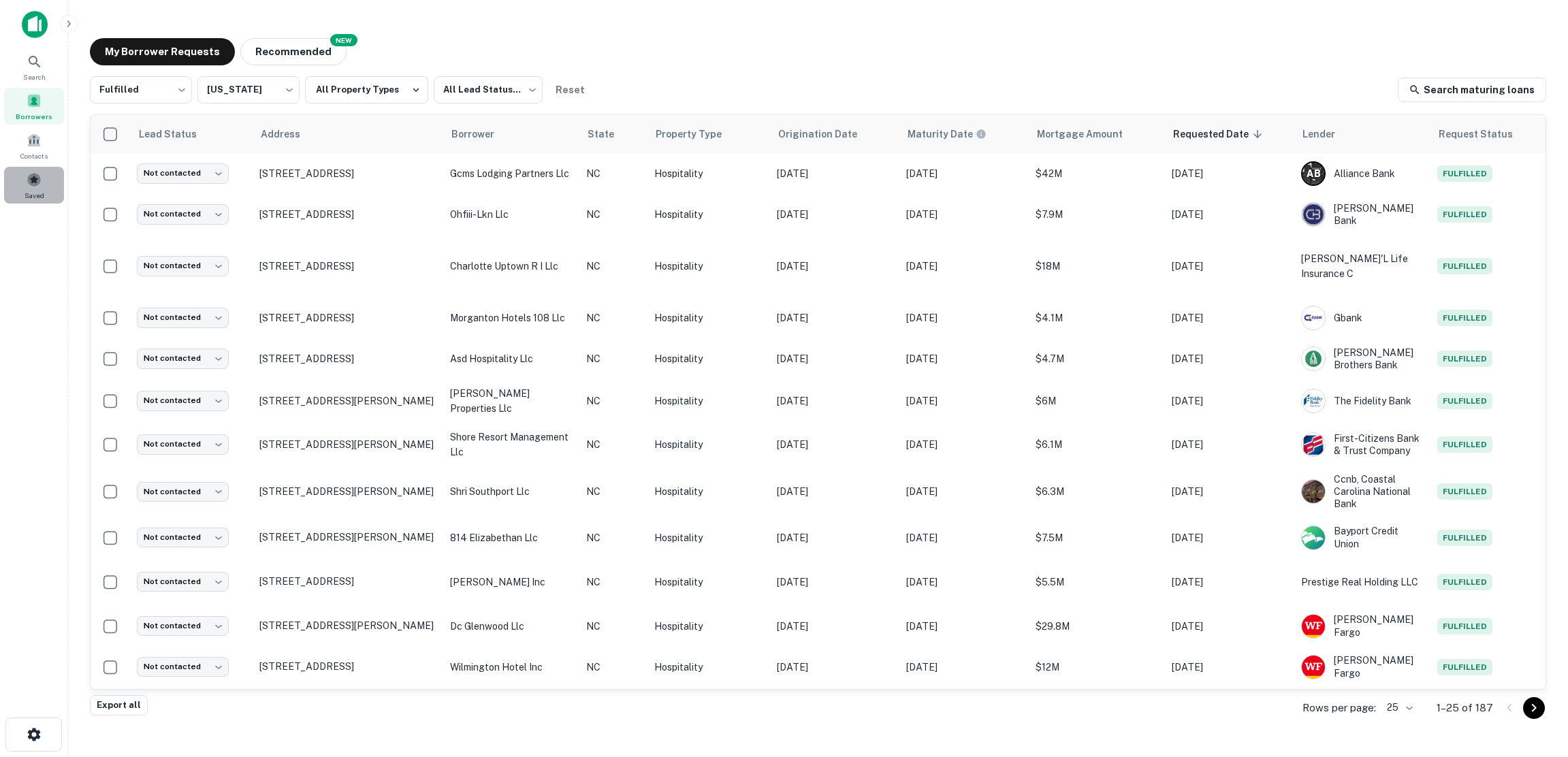
click at [36, 178] on span at bounding box center [33, 179] width 15 height 15
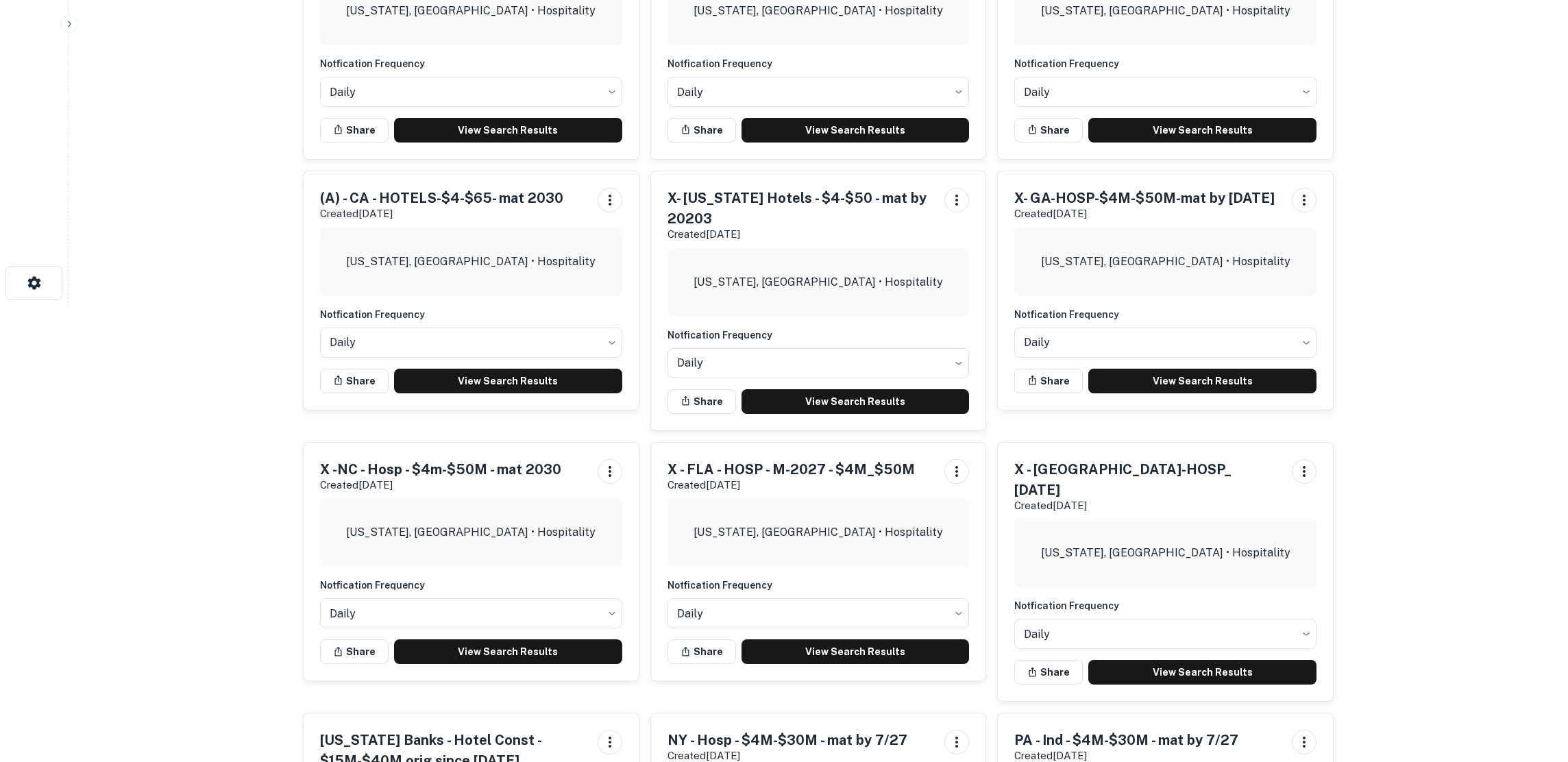
scroll to position [549, 0]
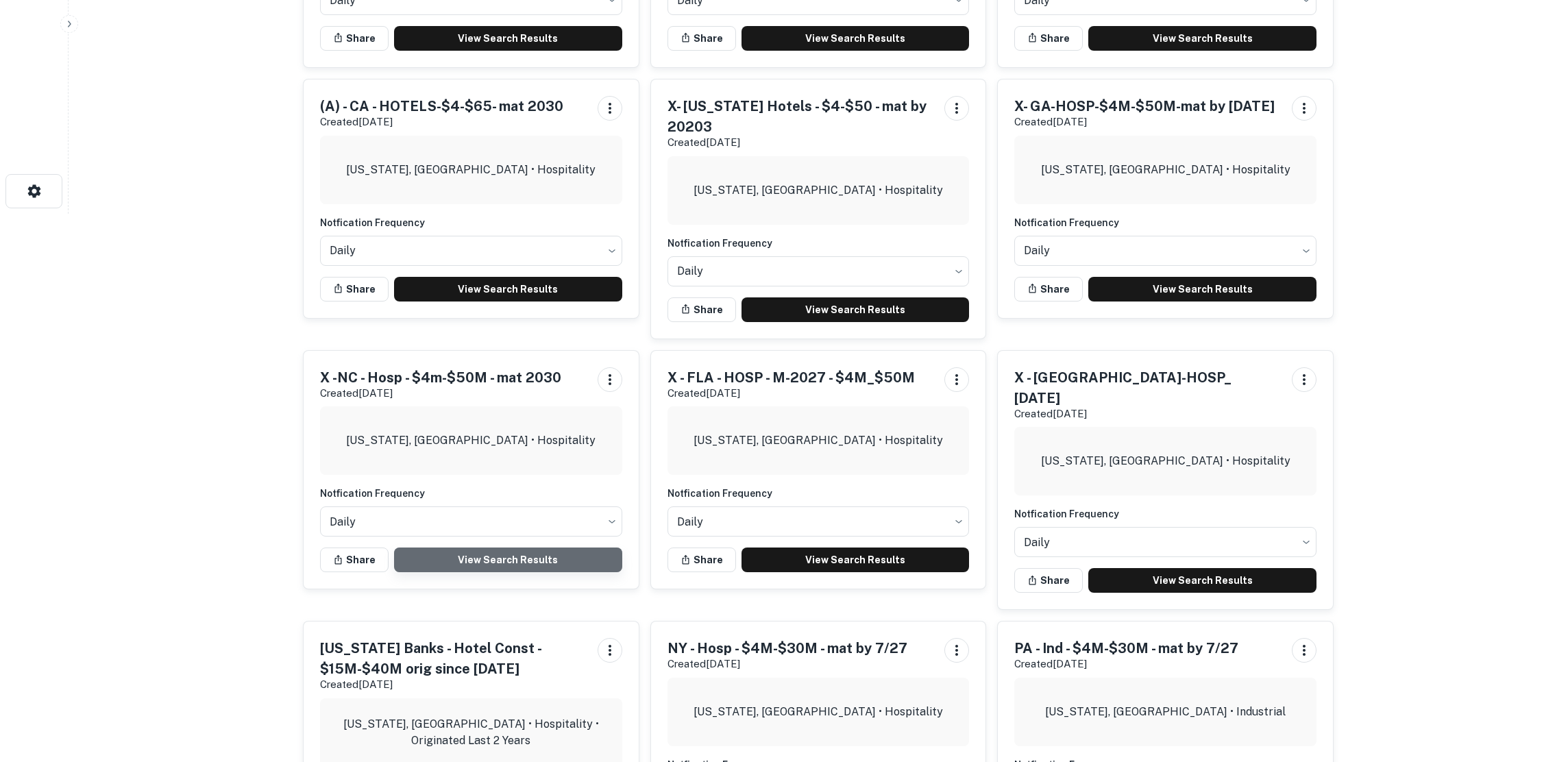
click at [542, 561] on link "View Search Results" at bounding box center [508, 560] width 229 height 24
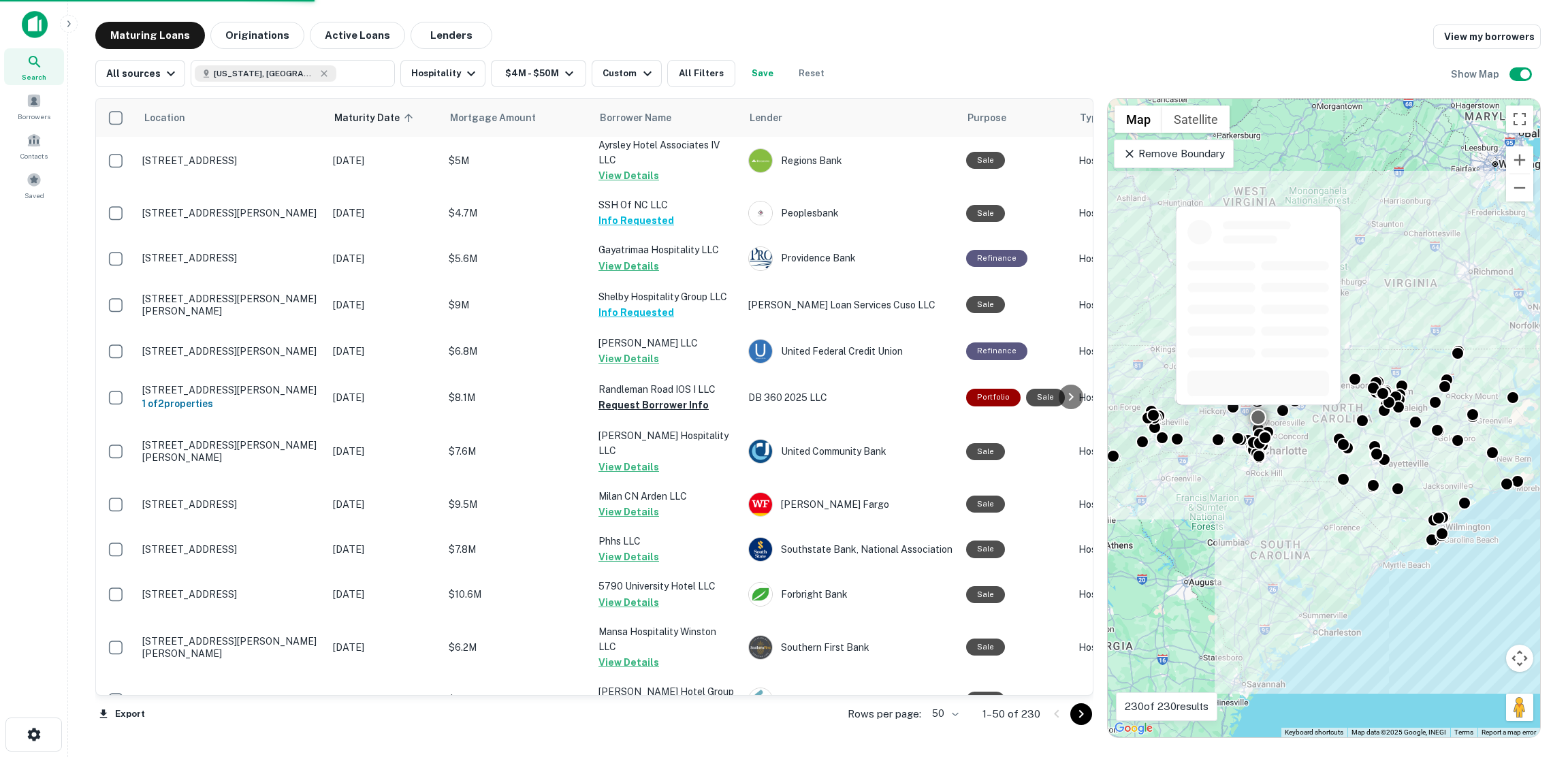
scroll to position [1849, 0]
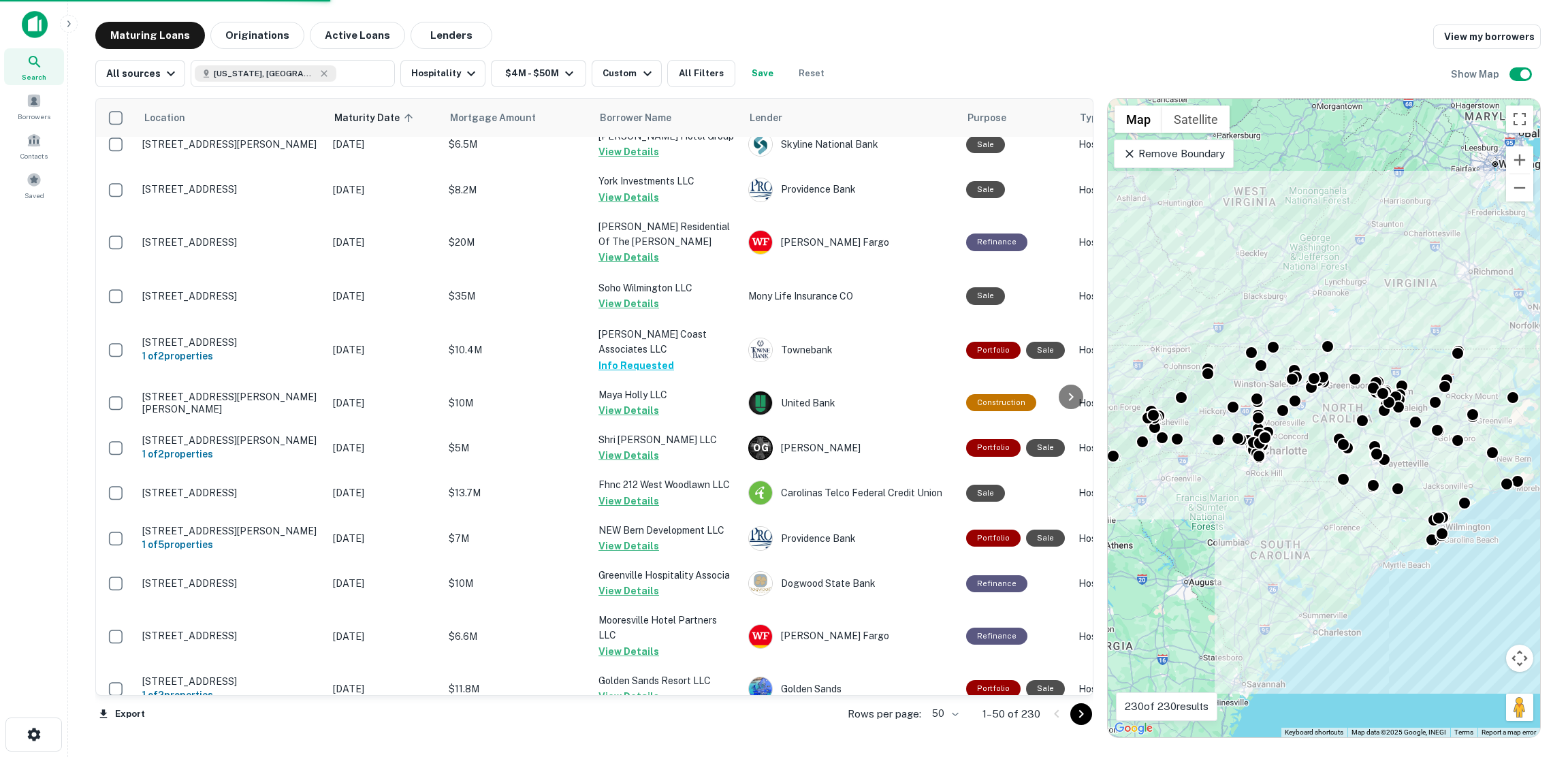
click at [958, 715] on body "Search Borrowers Contacts Saved Maturing Loans Originations Active Loans Lender…" at bounding box center [784, 378] width 1568 height 757
click at [950, 725] on li "100" at bounding box center [945, 729] width 40 height 24
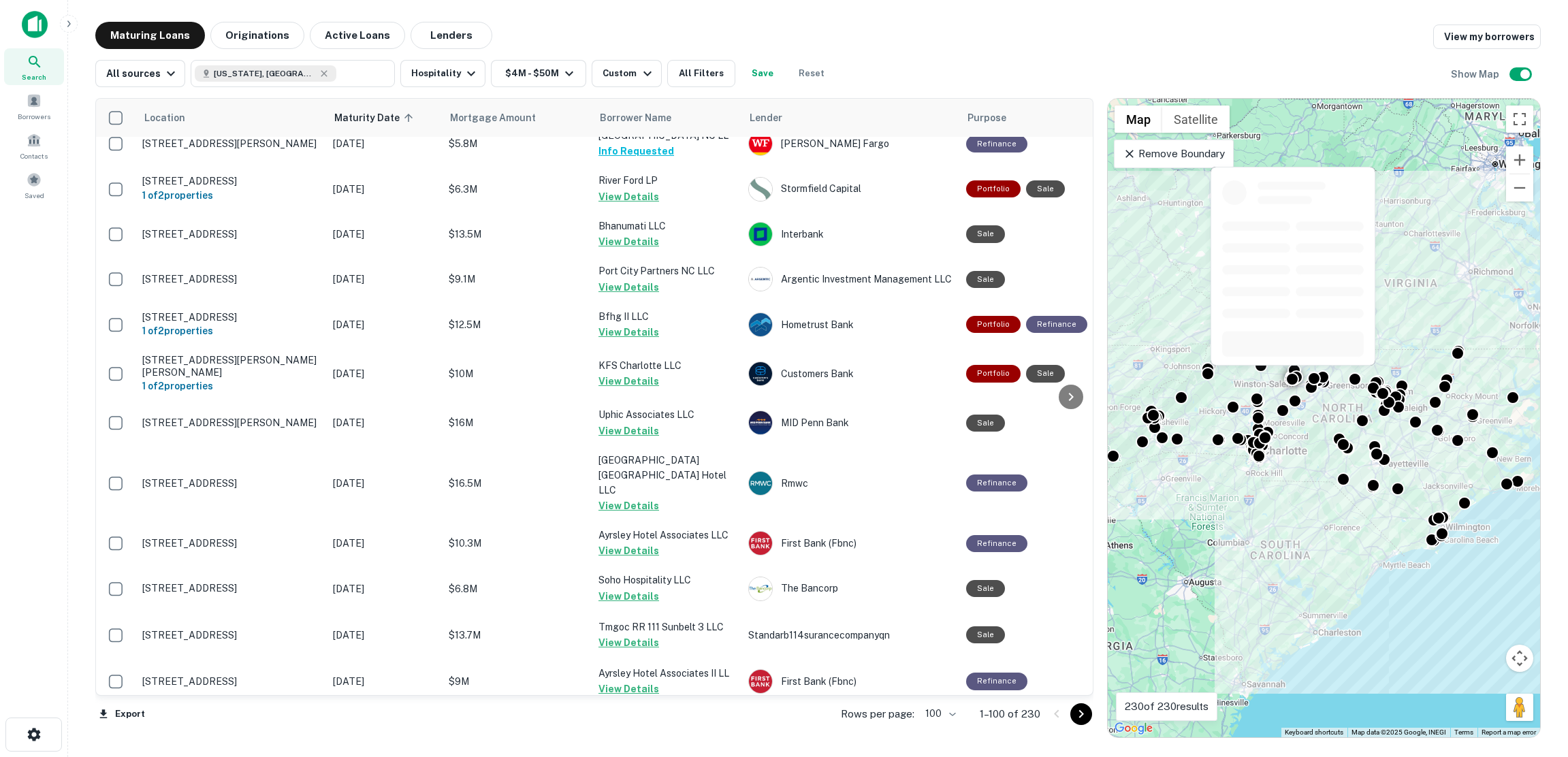
scroll to position [4185, 0]
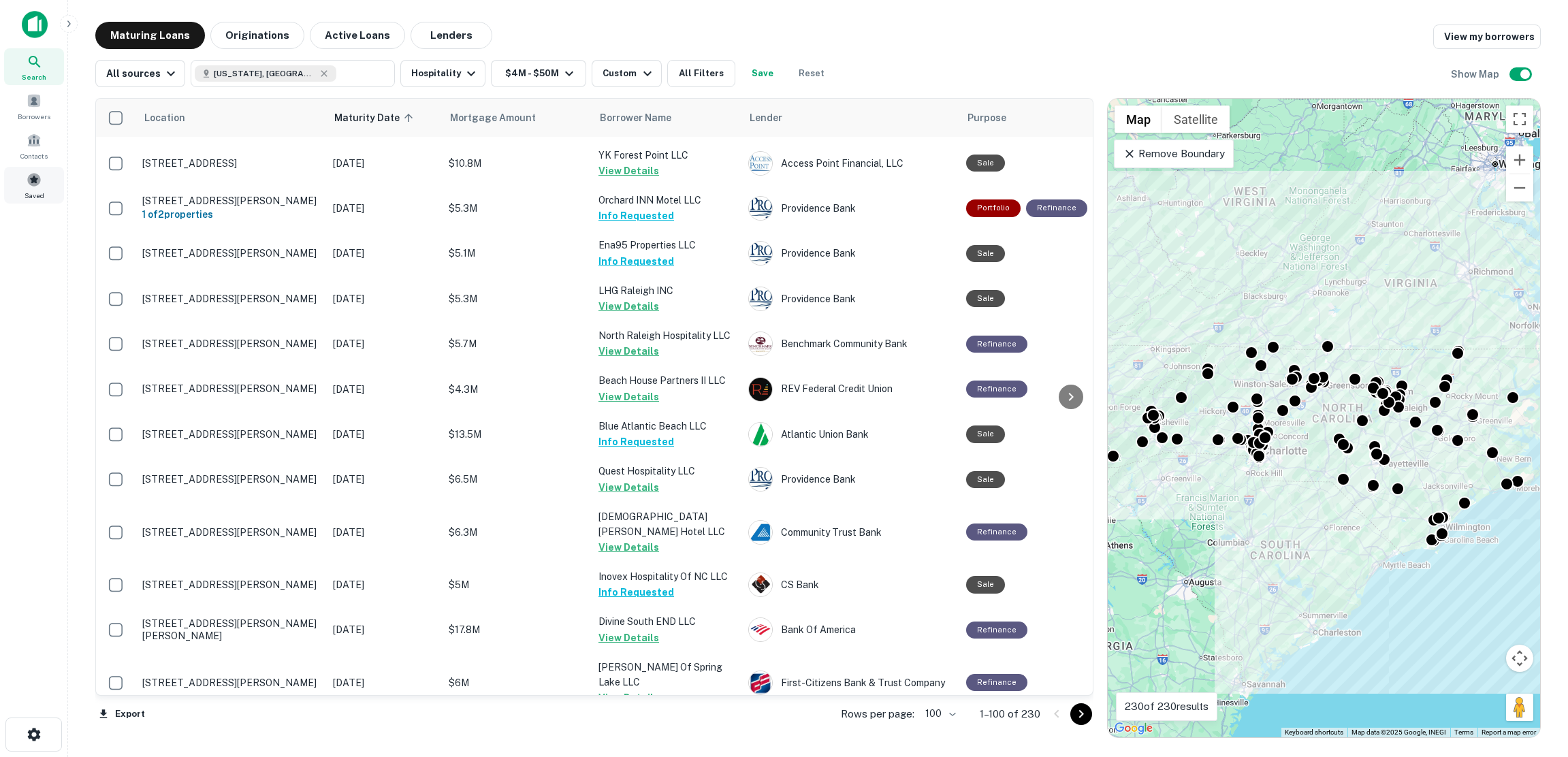
click at [34, 174] on span at bounding box center [33, 179] width 15 height 15
